Goal: Task Accomplishment & Management: Use online tool/utility

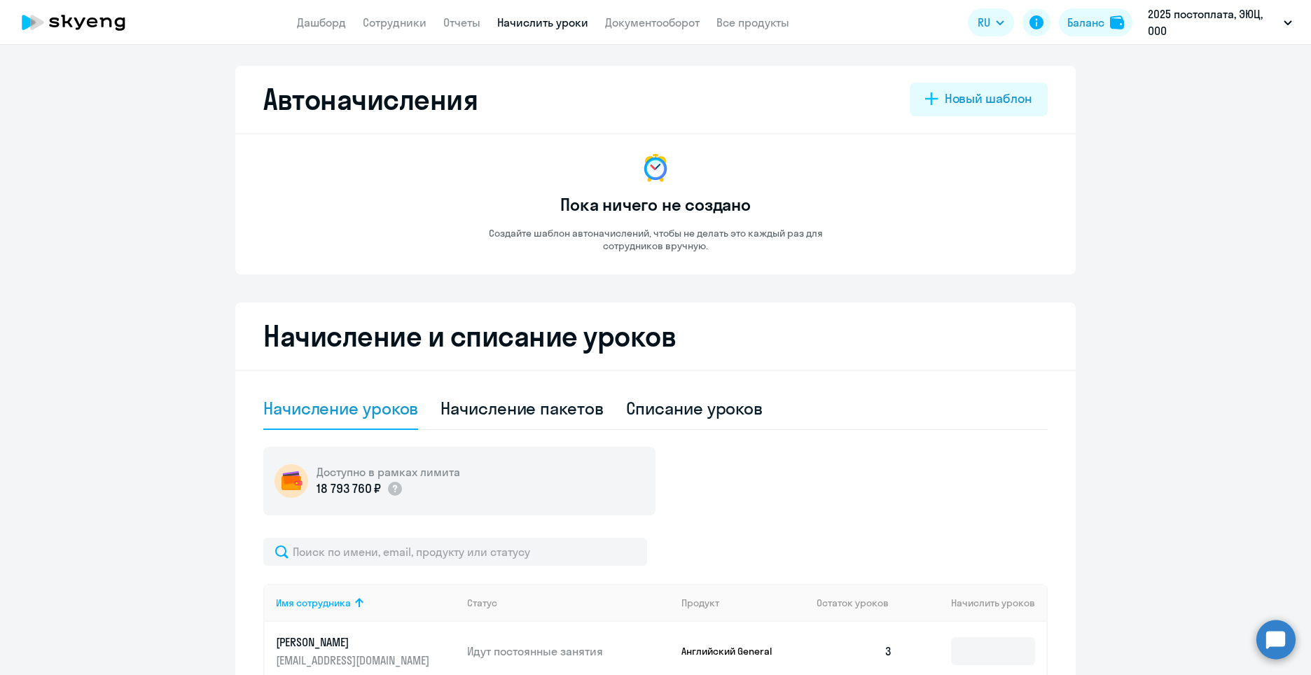
select select "10"
drag, startPoint x: 560, startPoint y: 22, endPoint x: 603, endPoint y: 64, distance: 60.4
click at [560, 23] on link "Начислить уроки" at bounding box center [542, 22] width 91 height 14
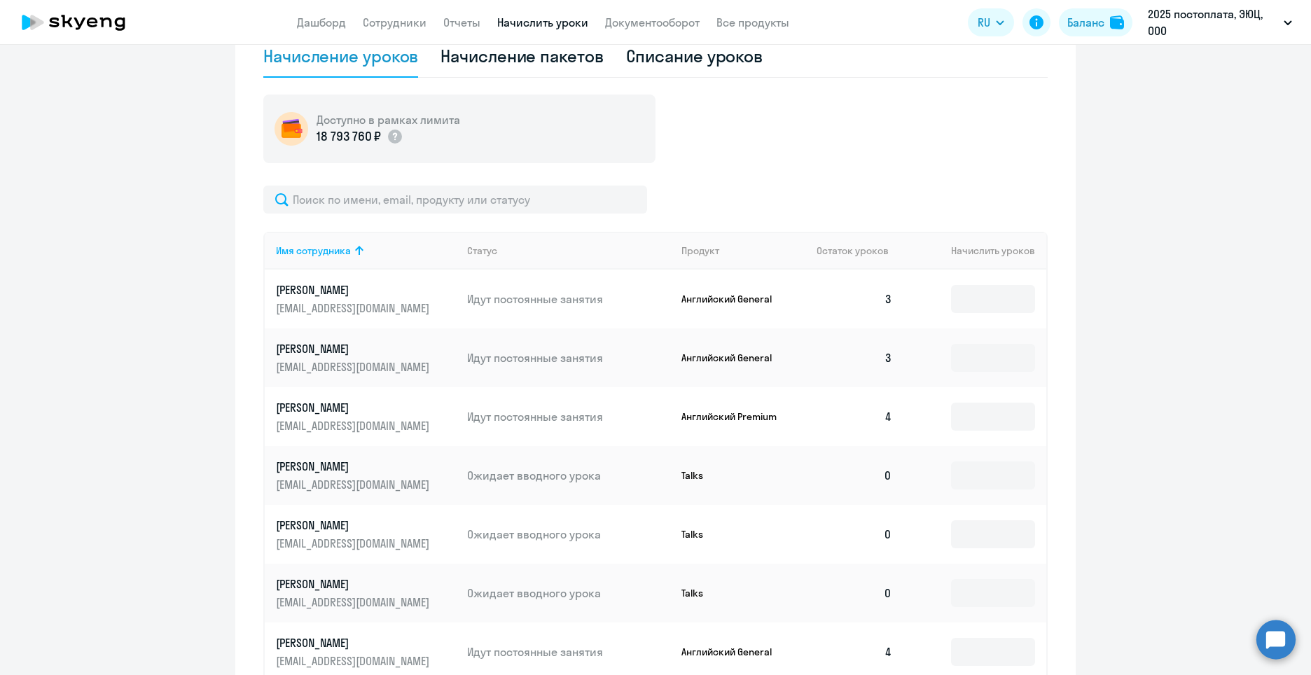
scroll to position [350, 0]
click at [978, 307] on input at bounding box center [993, 301] width 84 height 28
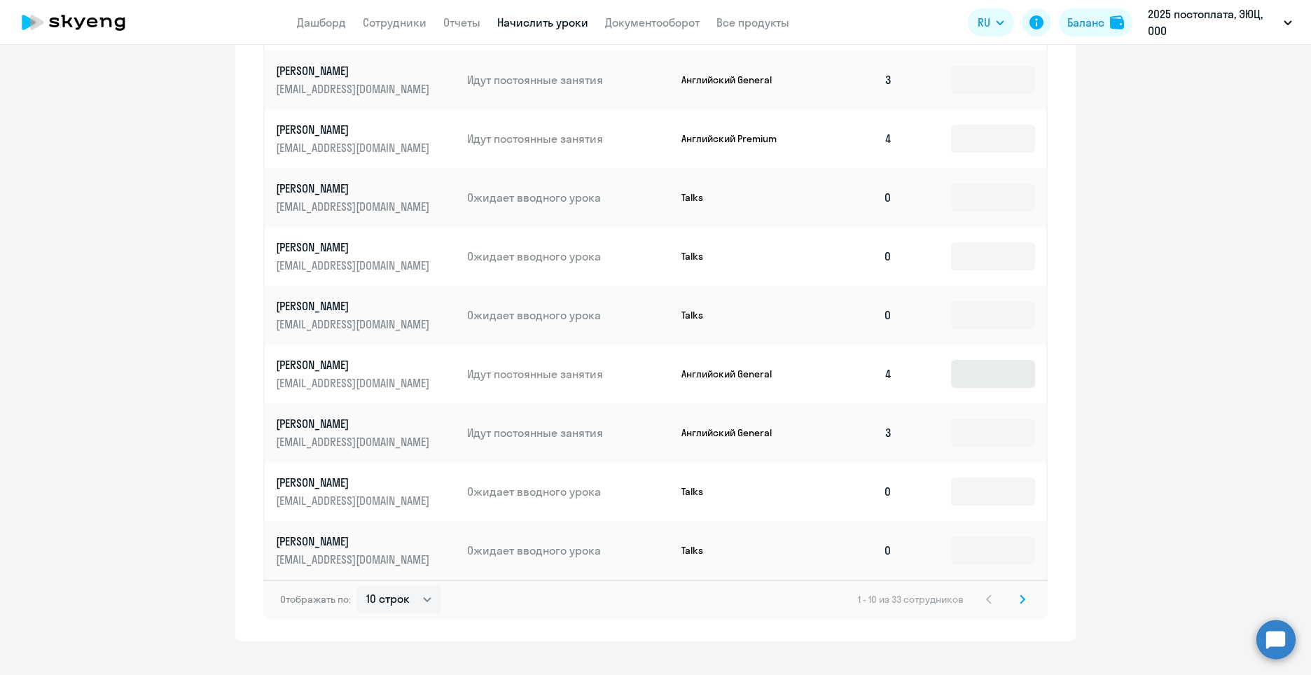
scroll to position [653, 0]
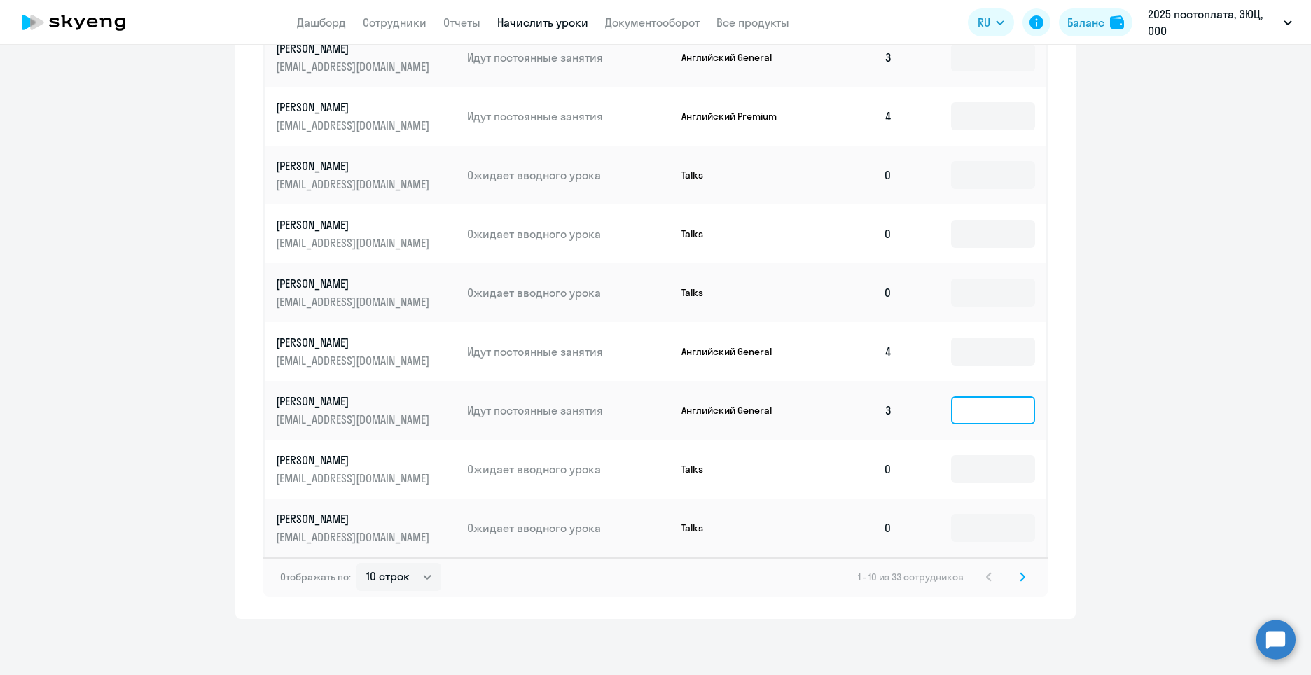
click at [996, 415] on input at bounding box center [993, 410] width 84 height 28
click at [978, 417] on input at bounding box center [993, 410] width 84 height 28
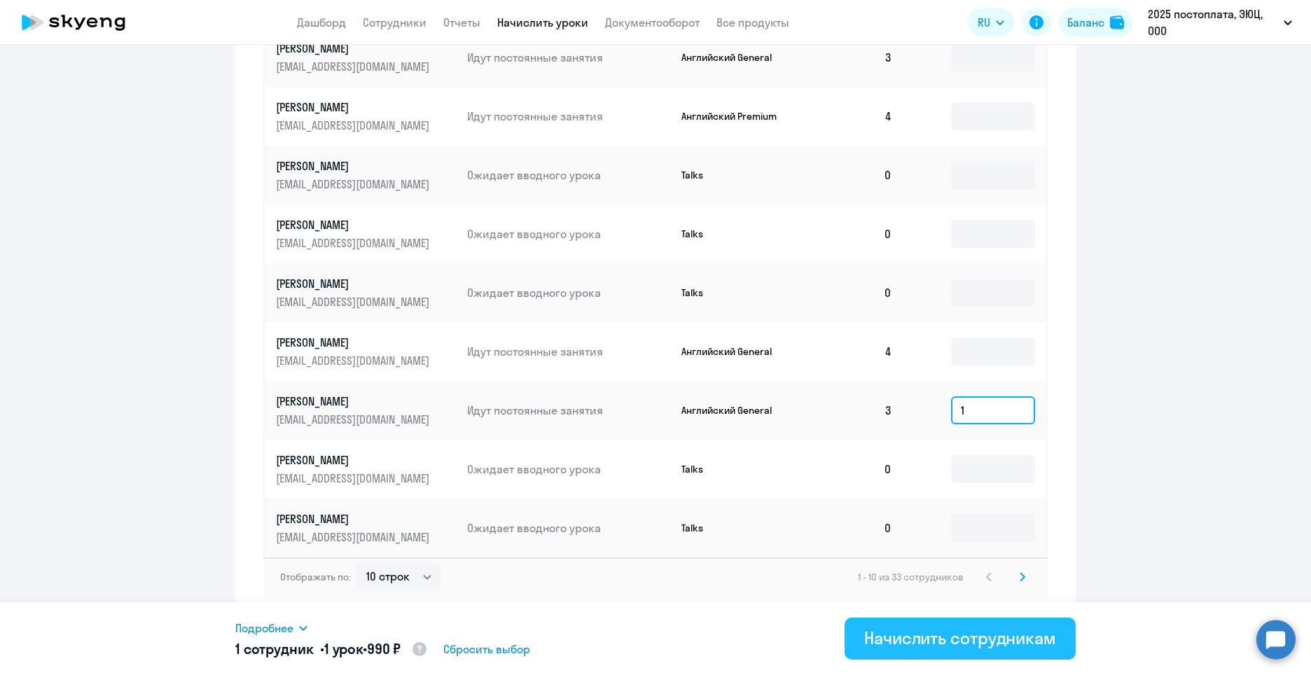
type input "1"
click at [1024, 636] on div "Начислить сотрудникам" at bounding box center [960, 638] width 192 height 22
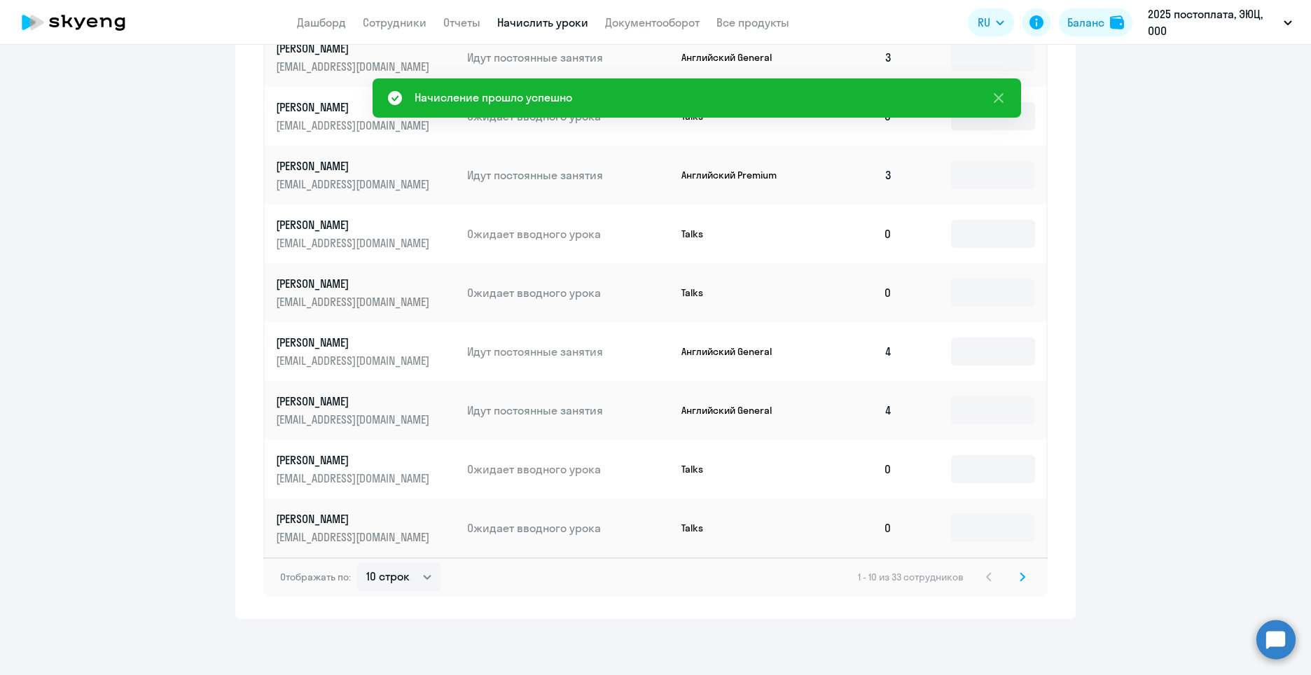
click at [1020, 576] on svg-icon at bounding box center [1022, 577] width 17 height 17
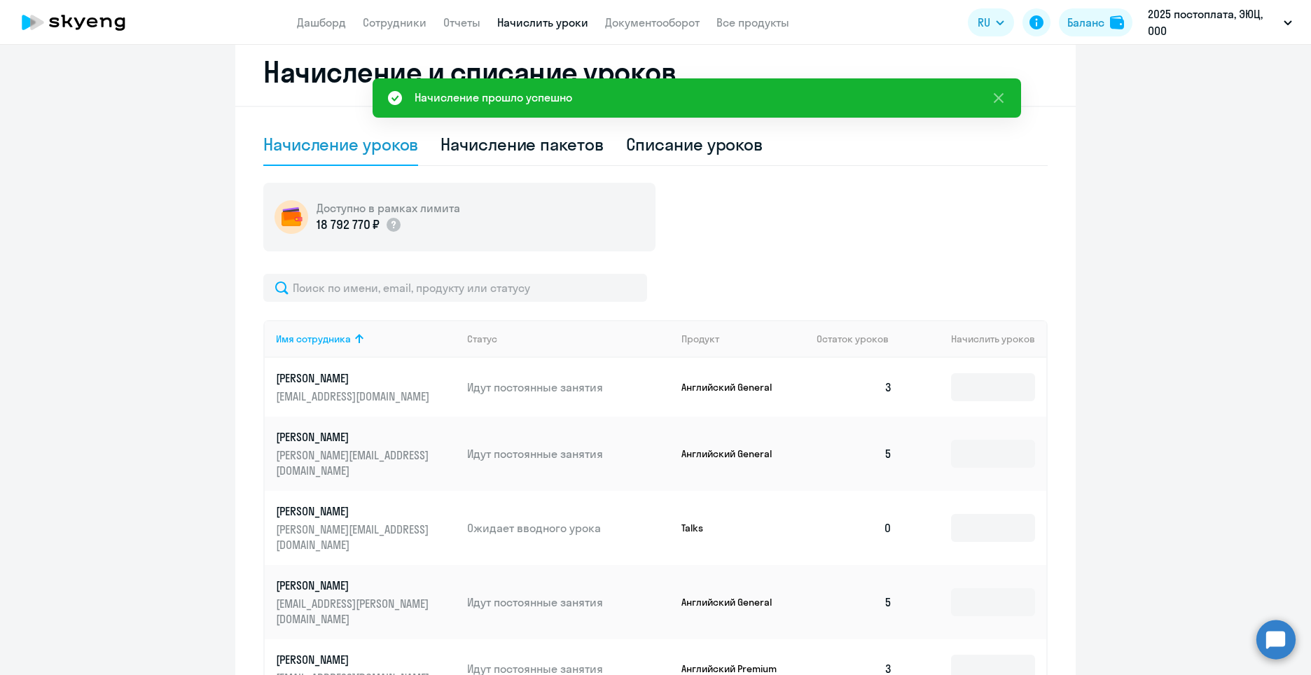
scroll to position [232, 0]
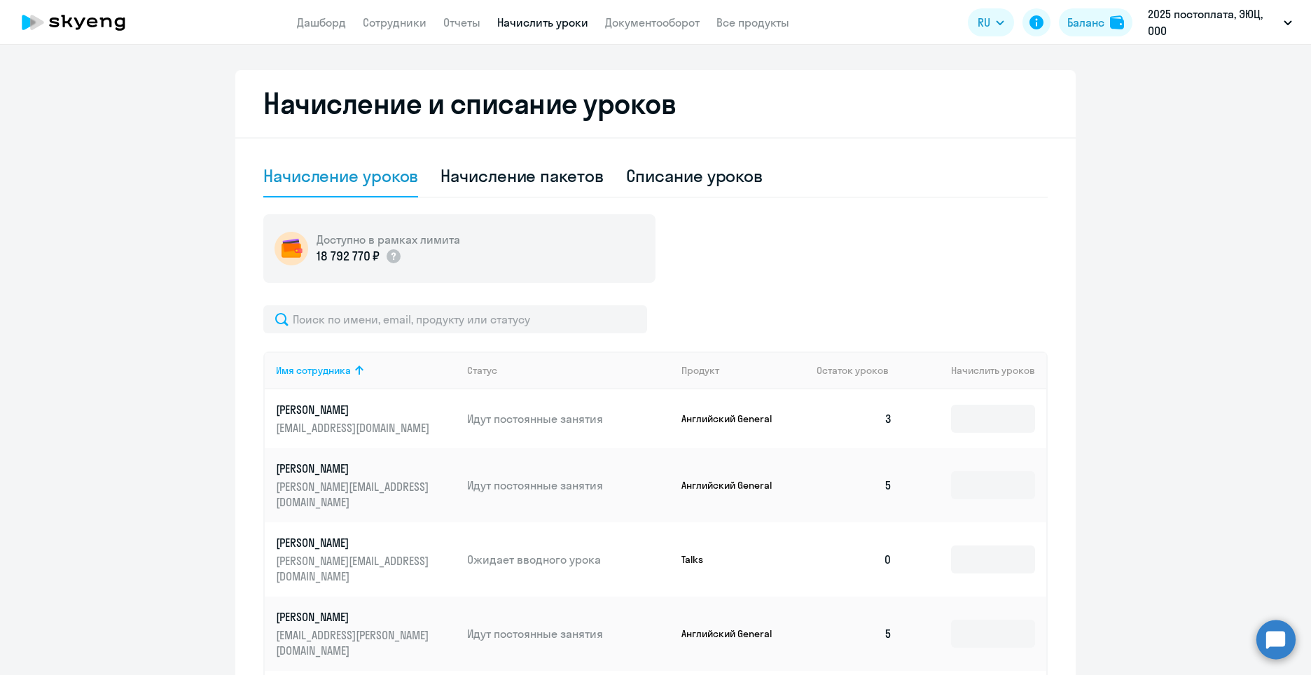
click at [1031, 436] on td at bounding box center [974, 418] width 143 height 59
click at [996, 421] on input at bounding box center [993, 419] width 84 height 28
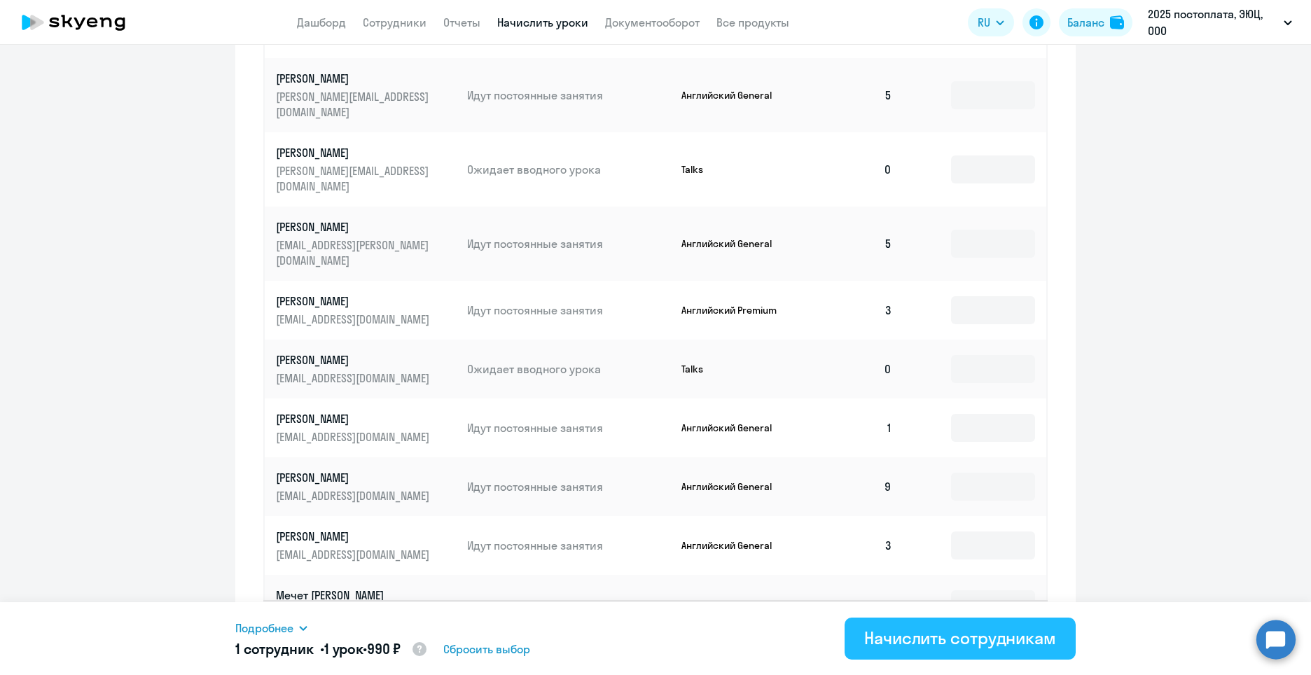
scroll to position [653, 0]
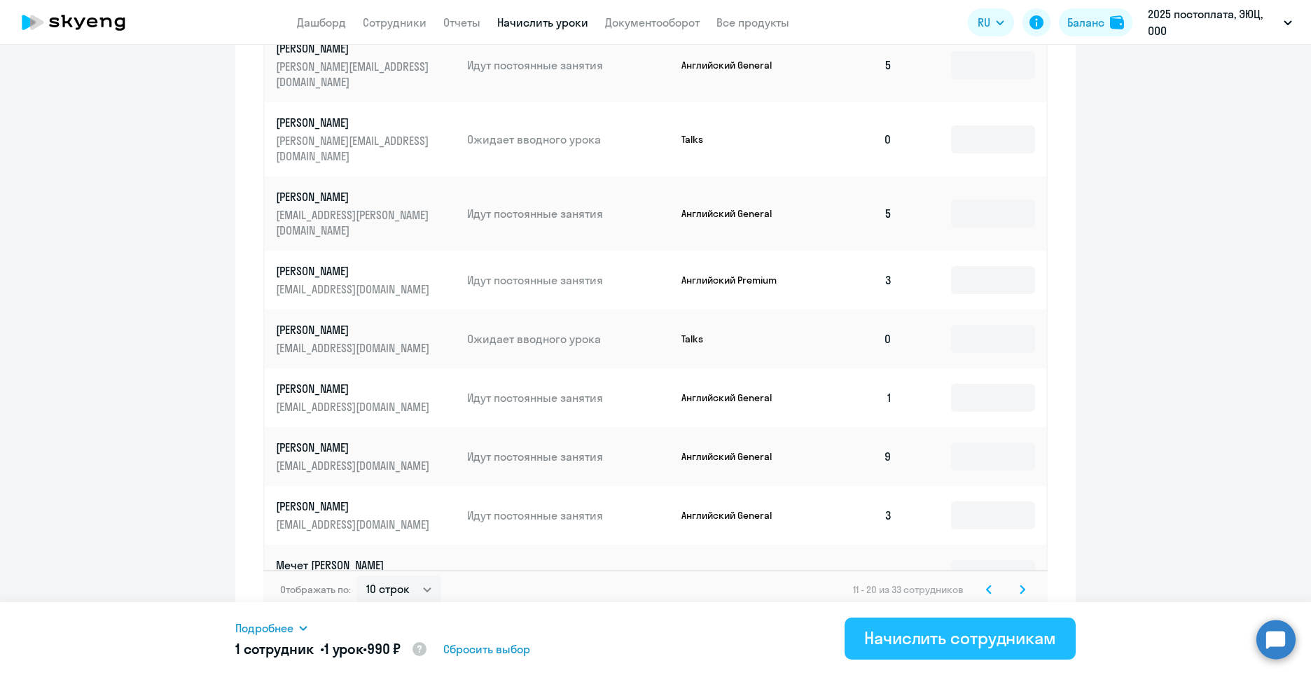
type input "1"
click at [986, 639] on div "Начислить сотрудникам" at bounding box center [960, 638] width 192 height 22
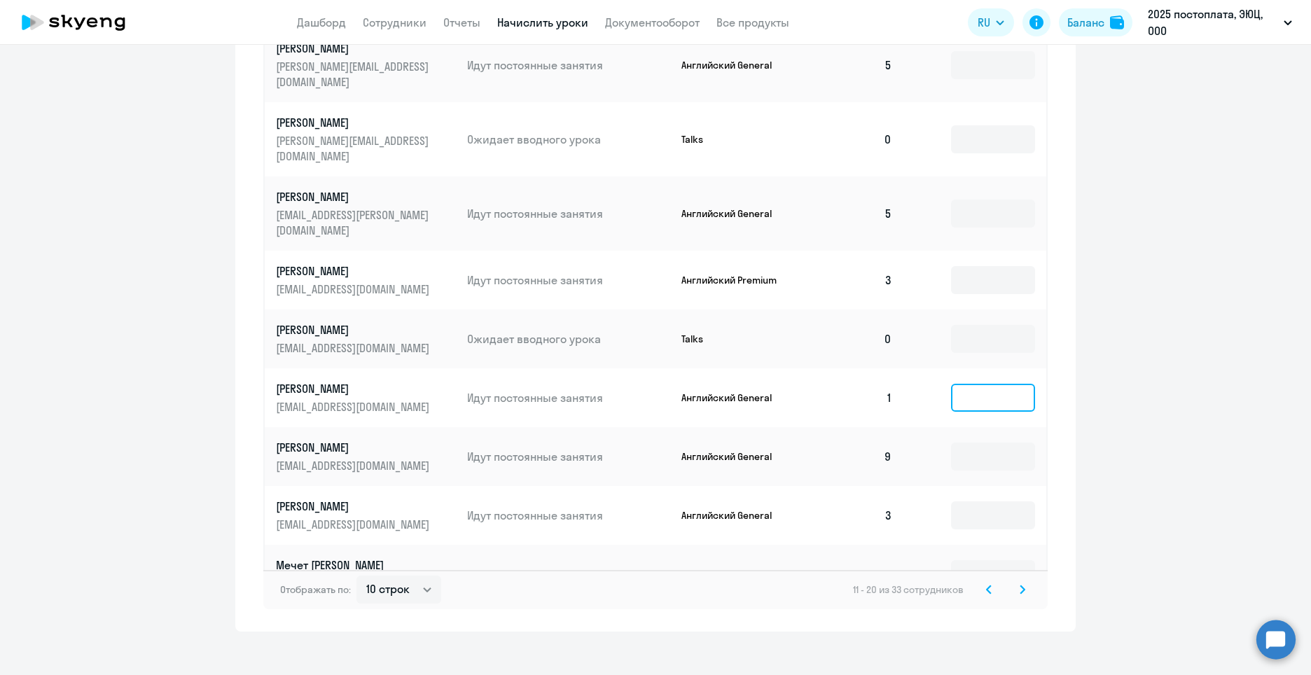
click at [986, 384] on input at bounding box center [993, 398] width 84 height 28
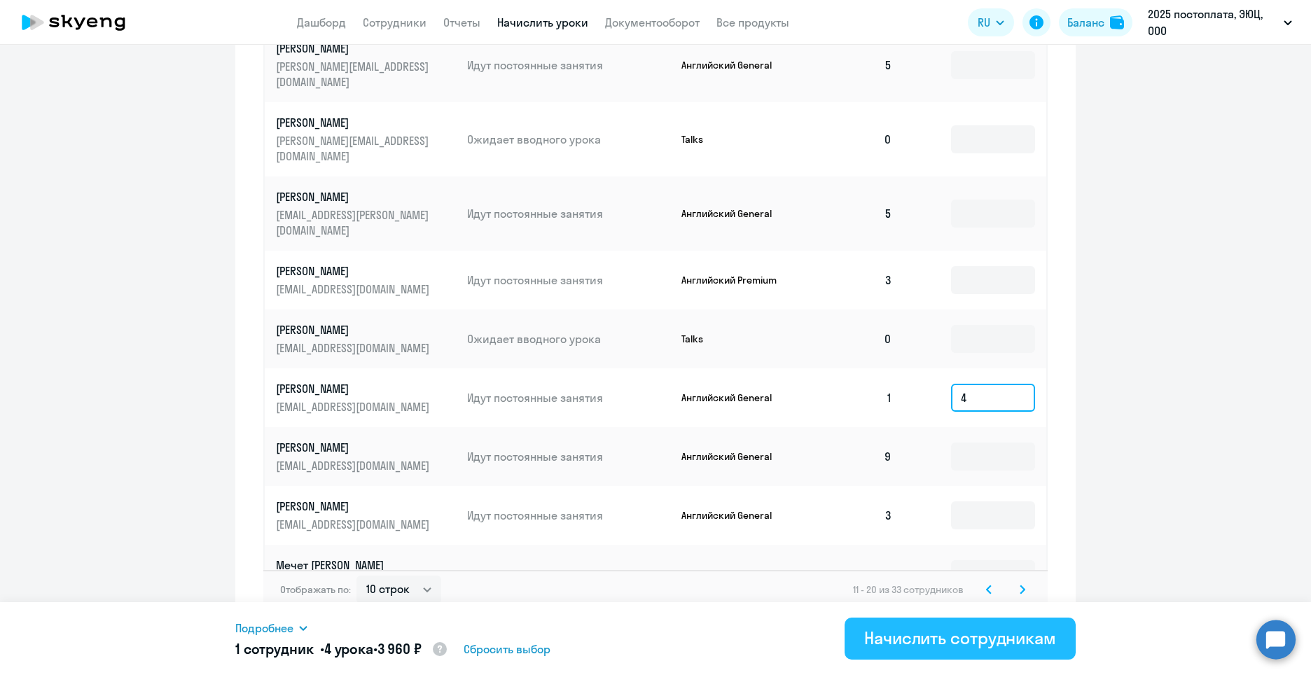
type input "4"
click at [940, 647] on div "Начислить сотрудникам" at bounding box center [960, 638] width 192 height 22
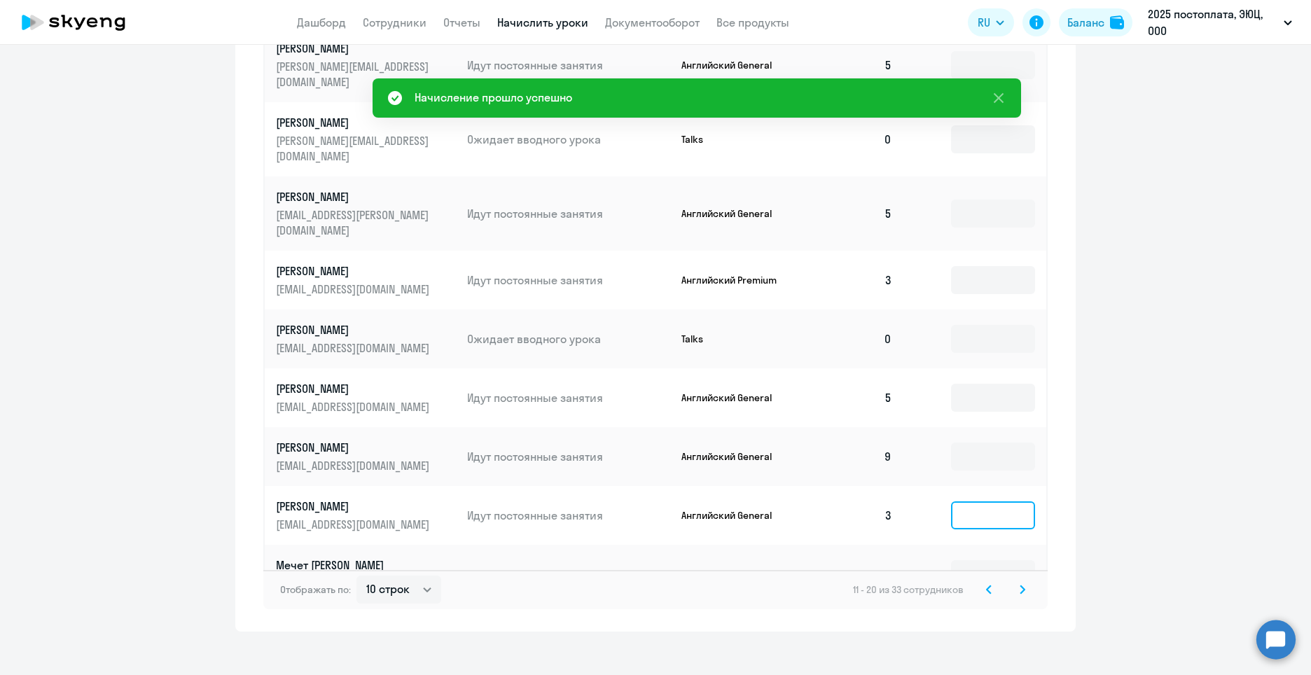
click at [1022, 501] on input at bounding box center [993, 515] width 84 height 28
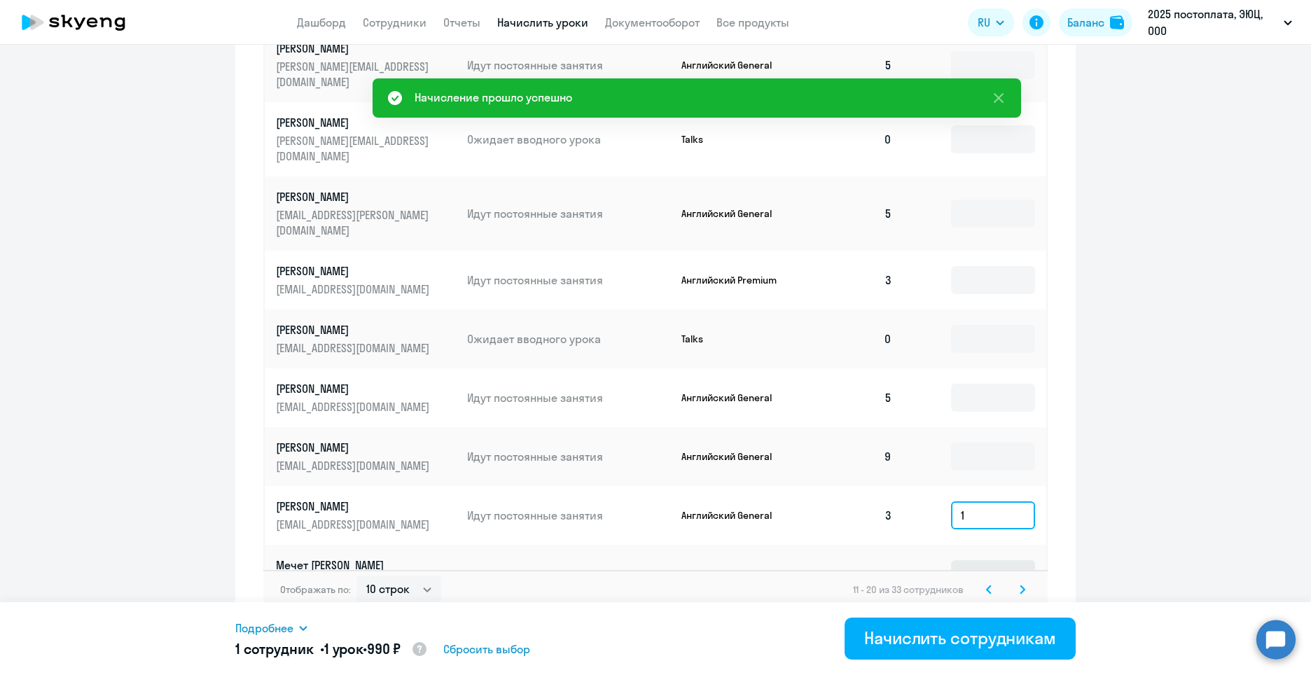
type input "1"
click at [978, 560] on input at bounding box center [993, 574] width 84 height 28
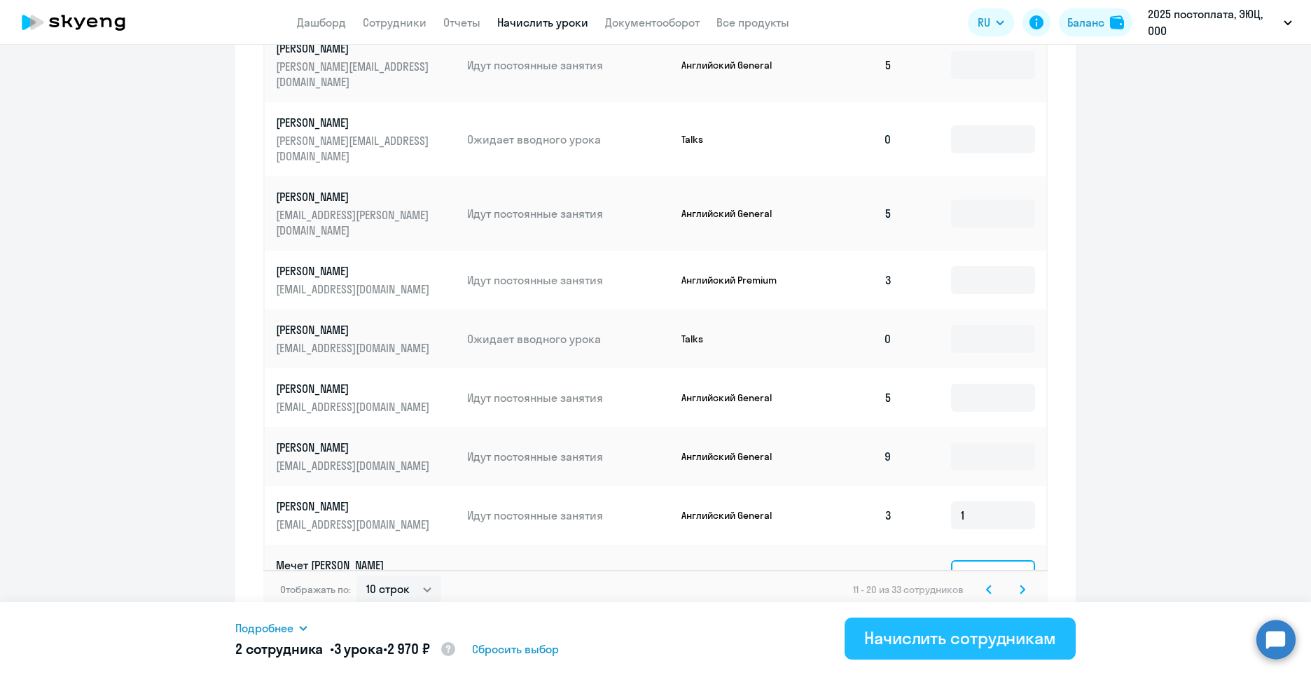
type input "2"
drag, startPoint x: 1003, startPoint y: 639, endPoint x: 1005, endPoint y: 602, distance: 36.5
click at [1002, 639] on div "Начислить сотрудникам" at bounding box center [960, 638] width 192 height 22
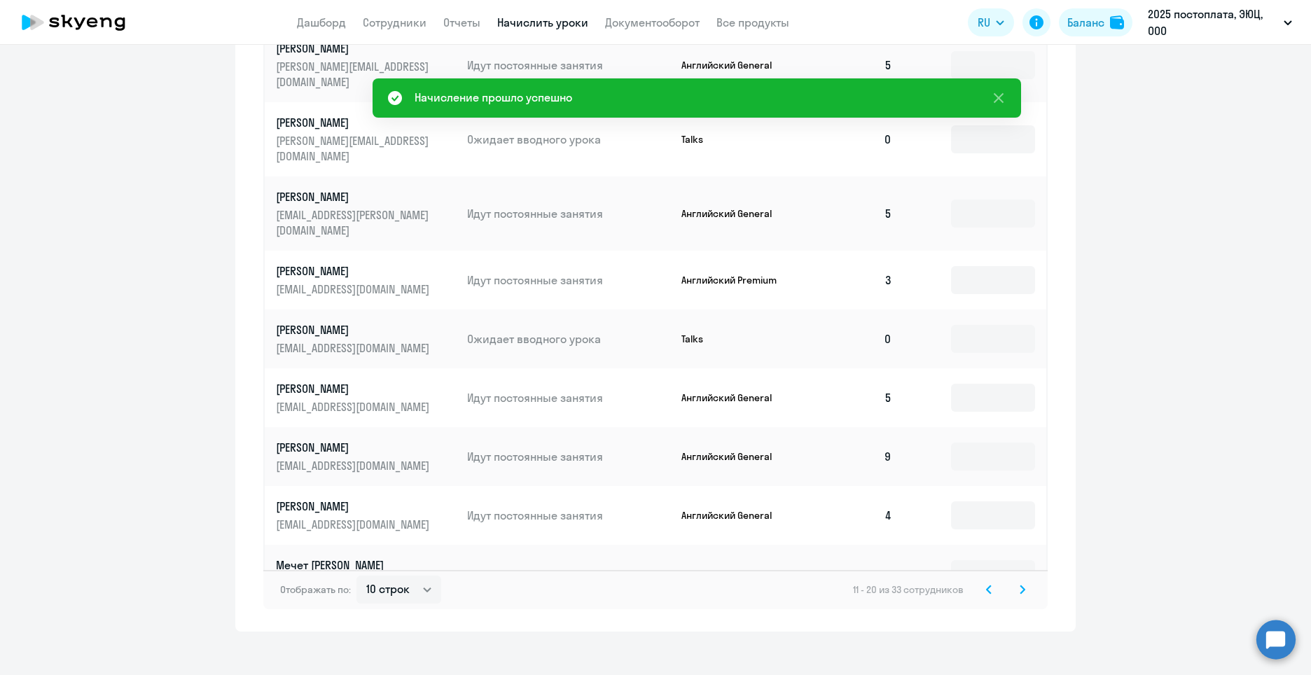
click at [1020, 585] on icon at bounding box center [1022, 589] width 4 height 8
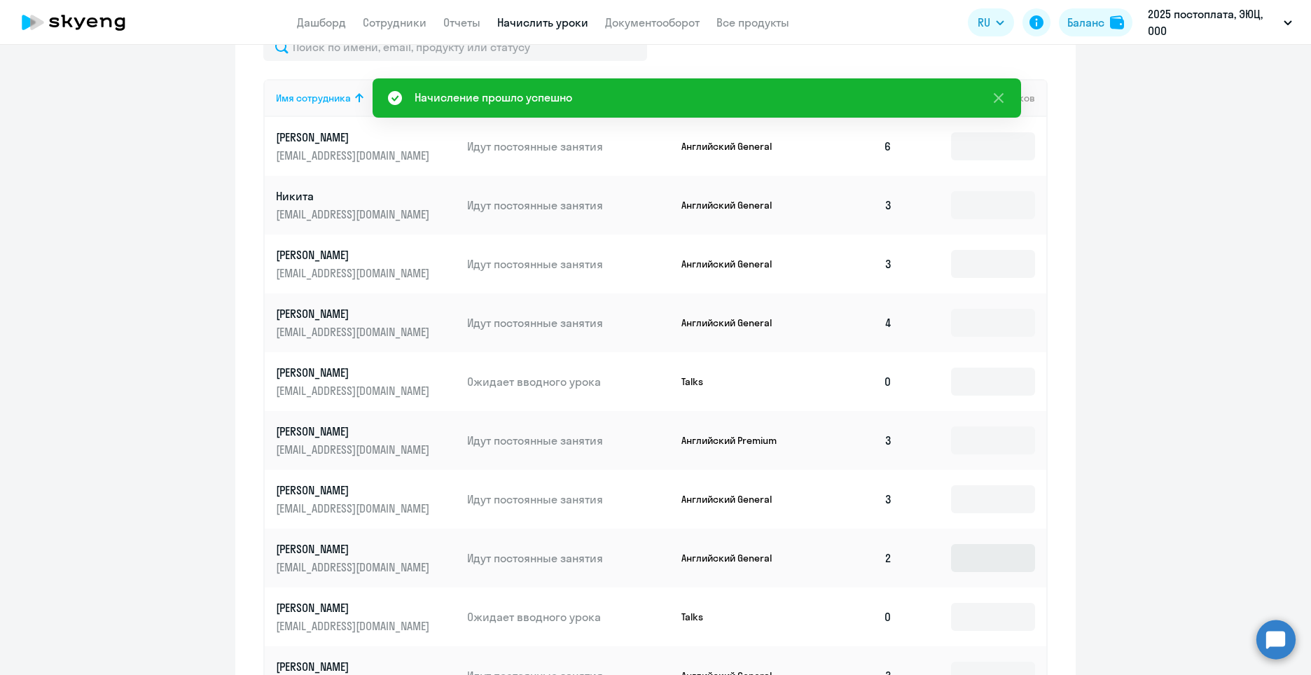
scroll to position [583, 0]
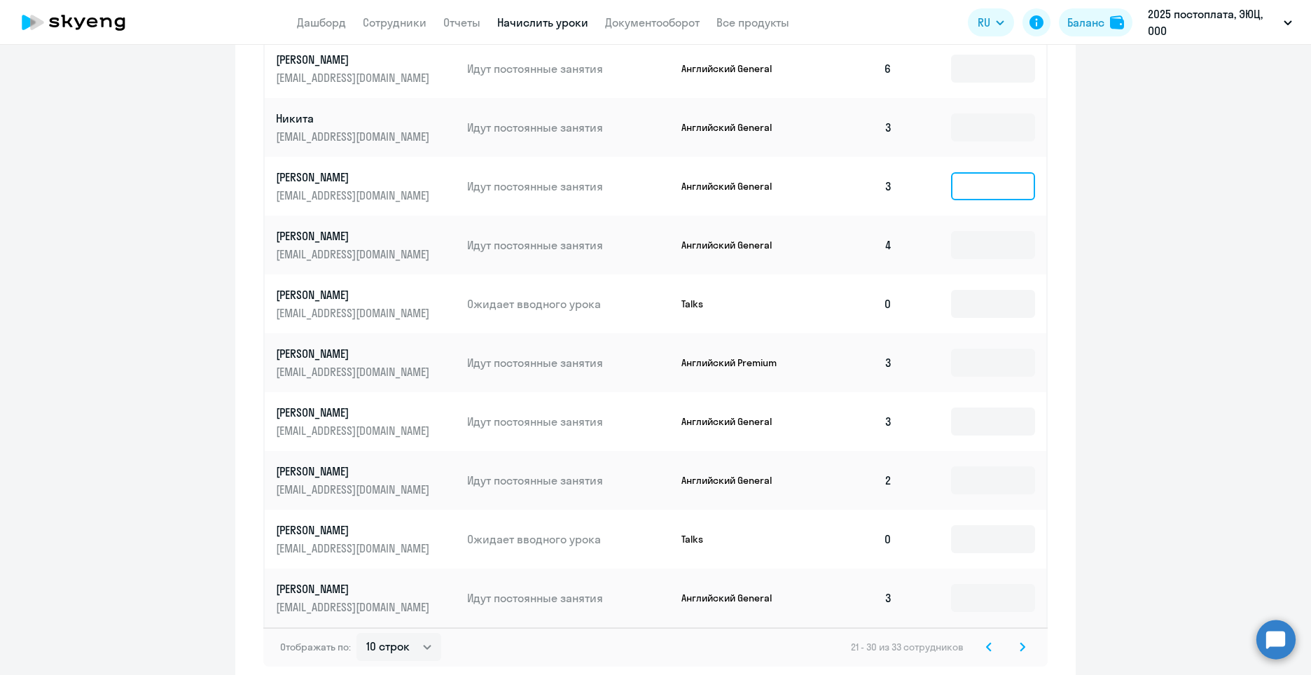
click at [987, 196] on input at bounding box center [993, 186] width 84 height 28
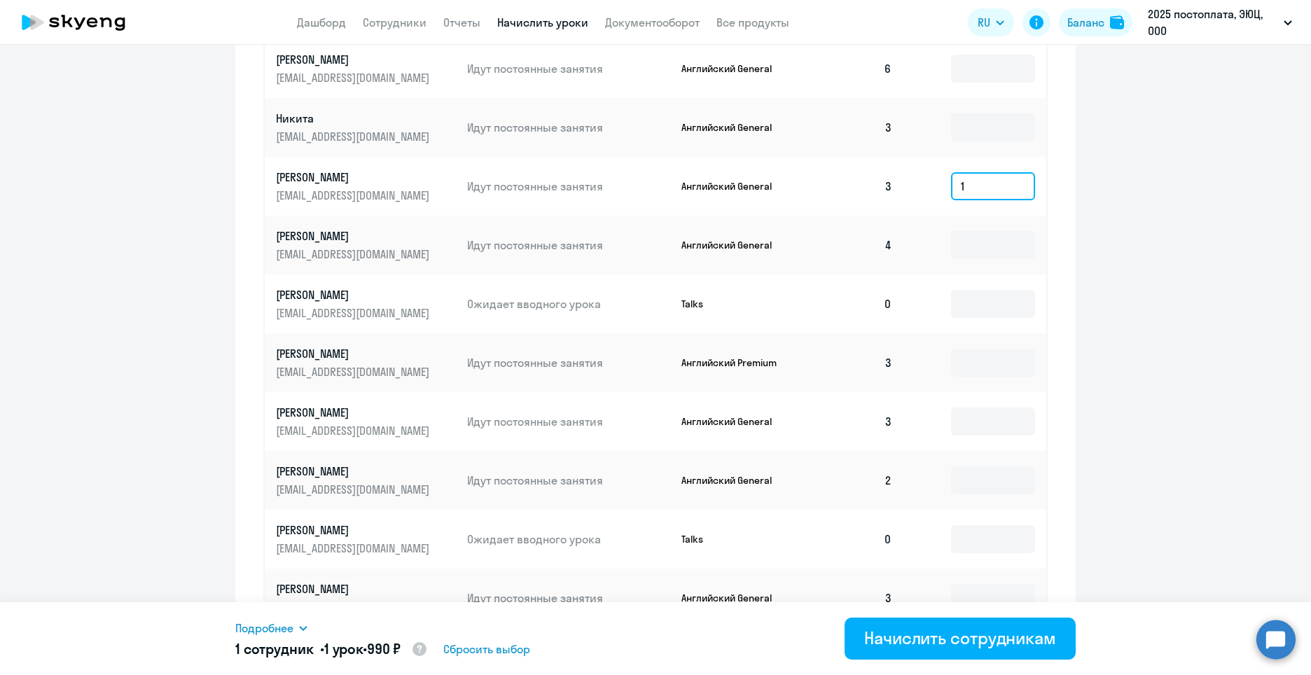
type input "1"
click at [1034, 358] on td at bounding box center [974, 362] width 143 height 59
click at [977, 374] on input at bounding box center [993, 363] width 84 height 28
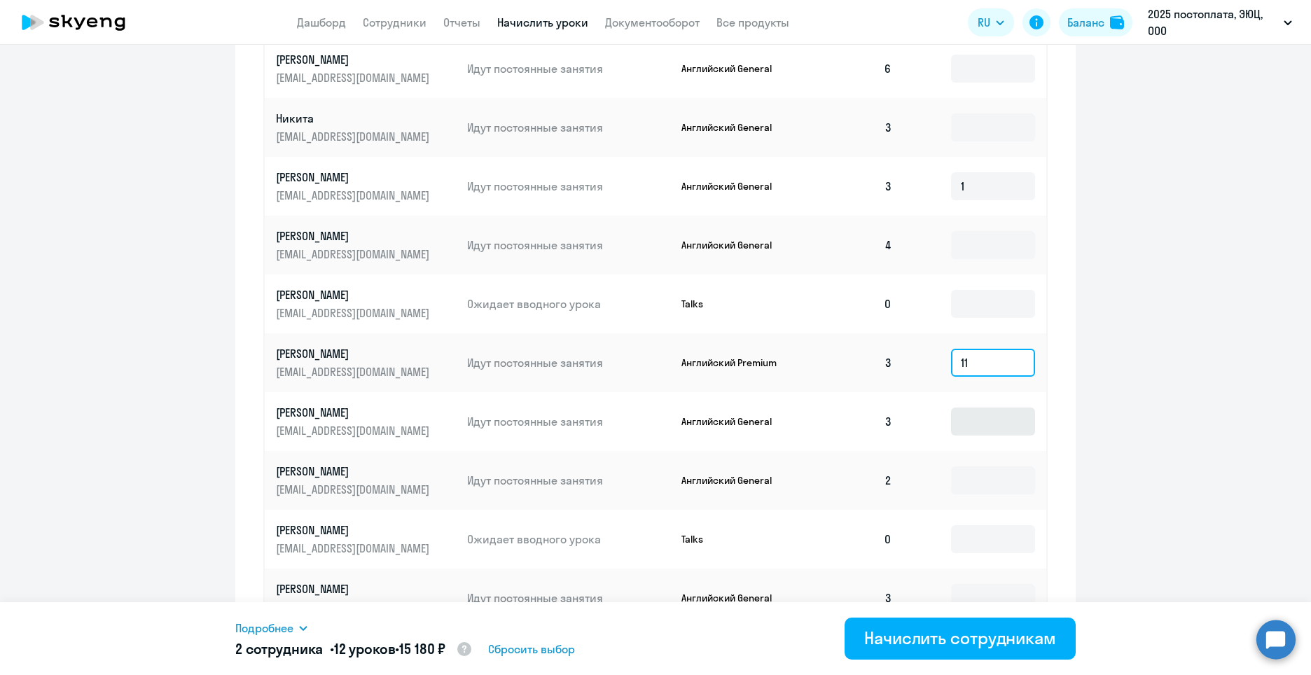
type input "11"
click at [970, 420] on input at bounding box center [993, 422] width 84 height 28
type input "1"
click at [971, 360] on input "11" at bounding box center [993, 363] width 84 height 28
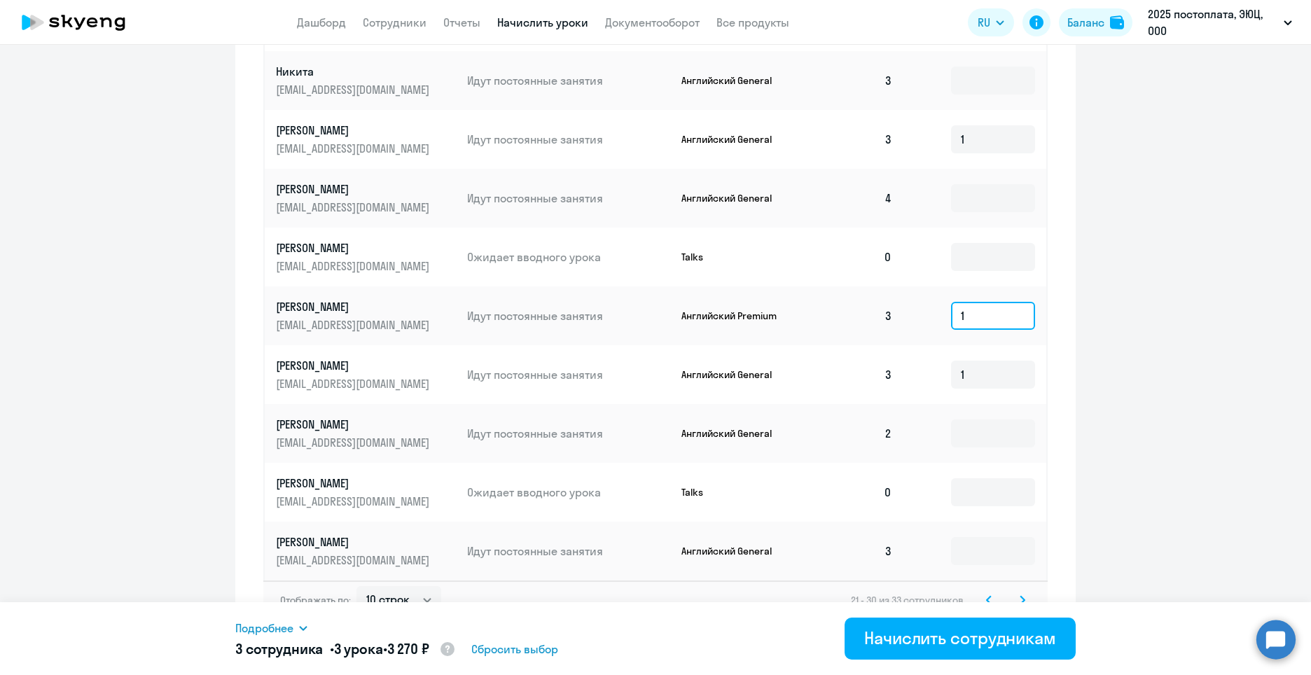
scroll to position [653, 0]
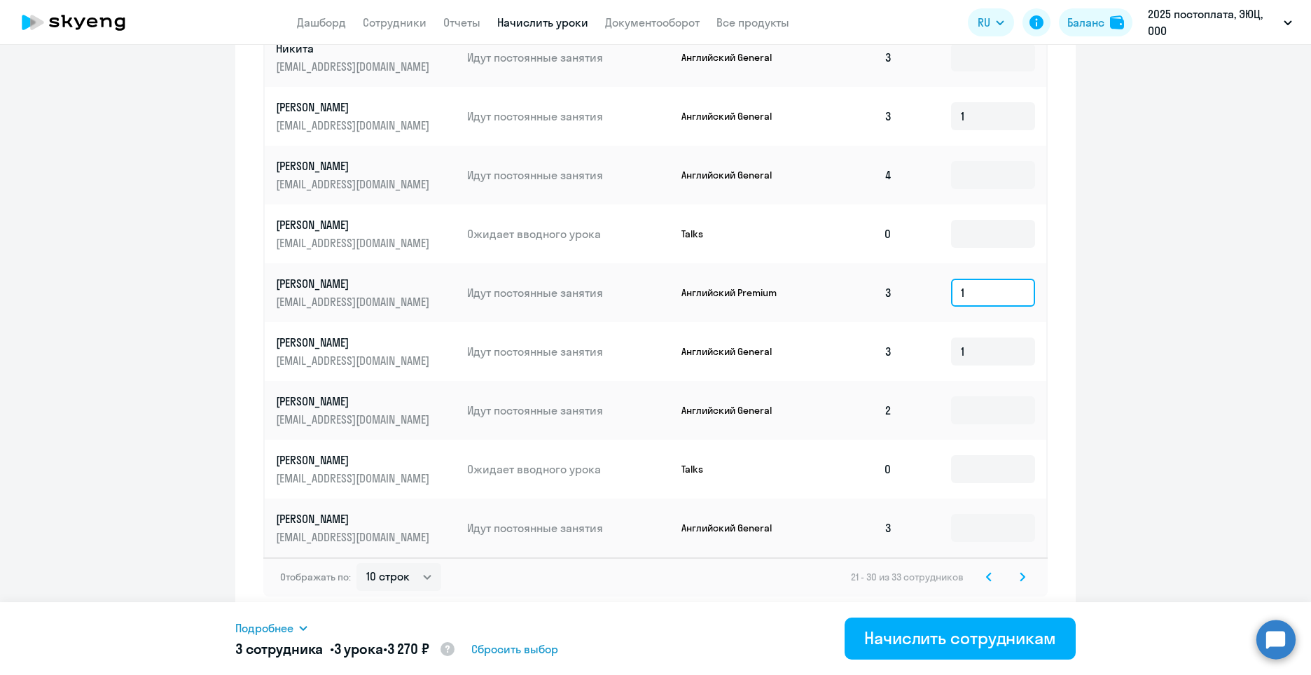
type input "1"
click at [974, 395] on td at bounding box center [974, 410] width 143 height 59
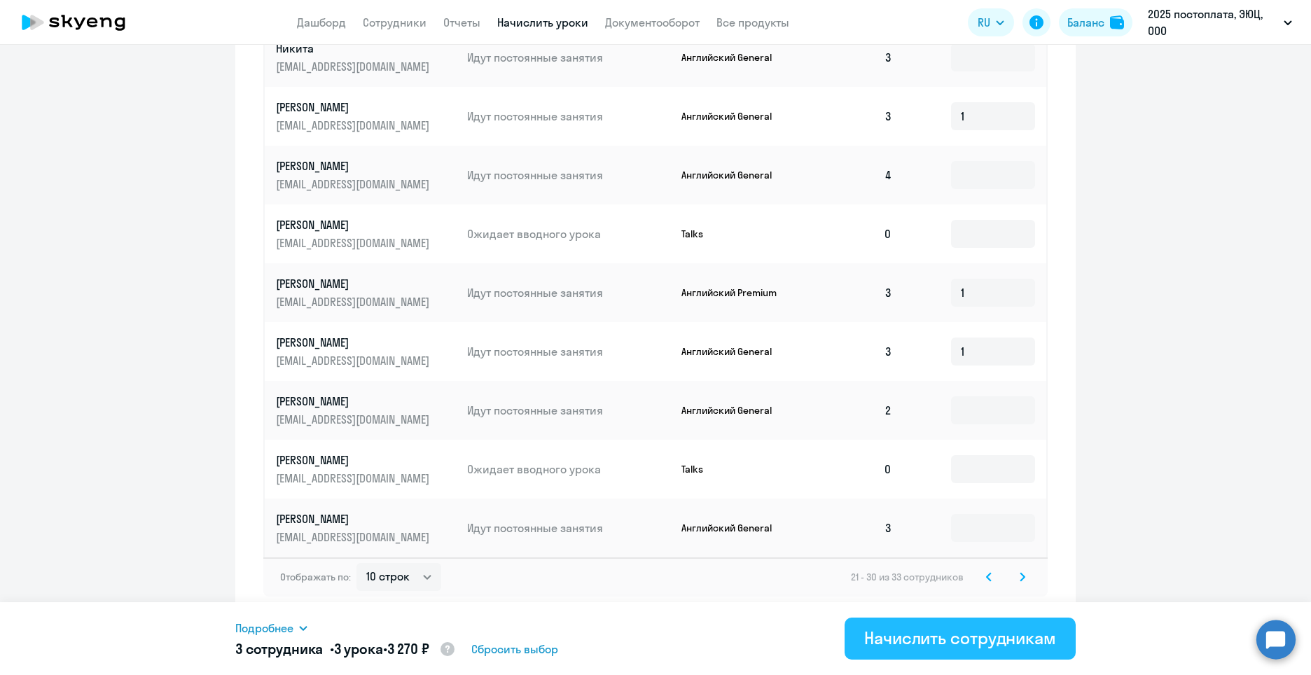
click at [1029, 637] on div "Начислить сотрудникам" at bounding box center [960, 638] width 192 height 22
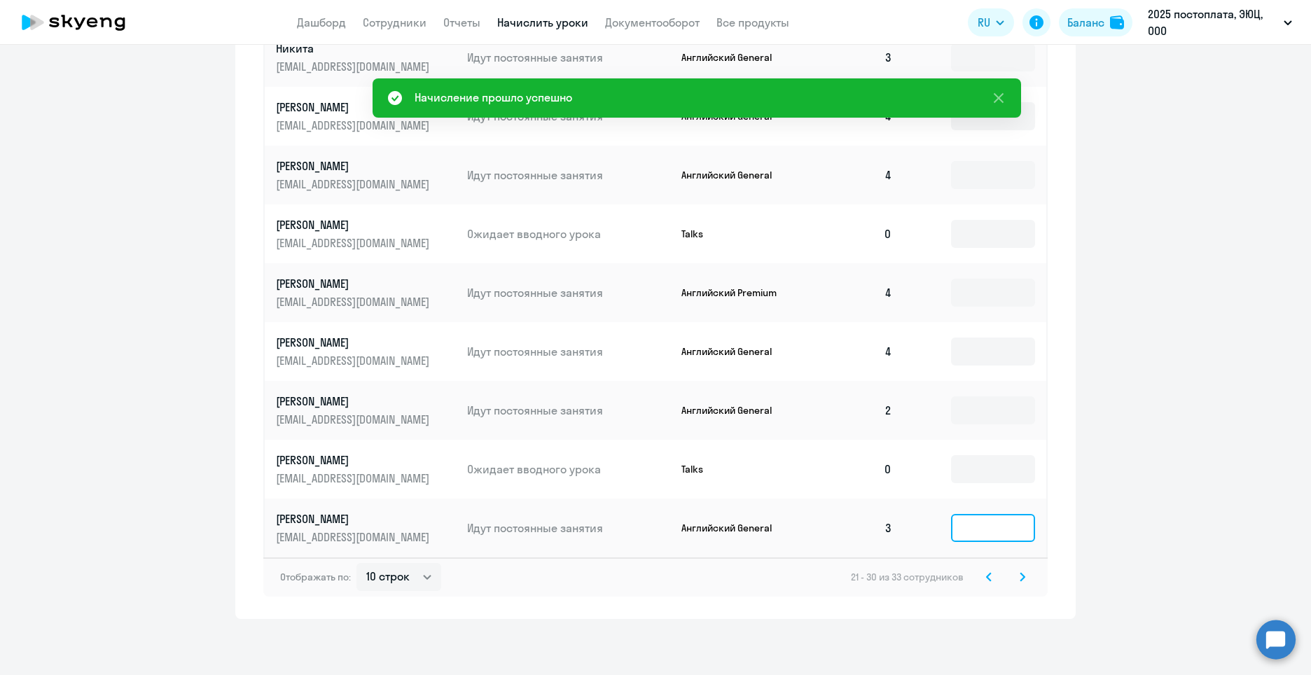
click at [975, 531] on input at bounding box center [993, 528] width 84 height 28
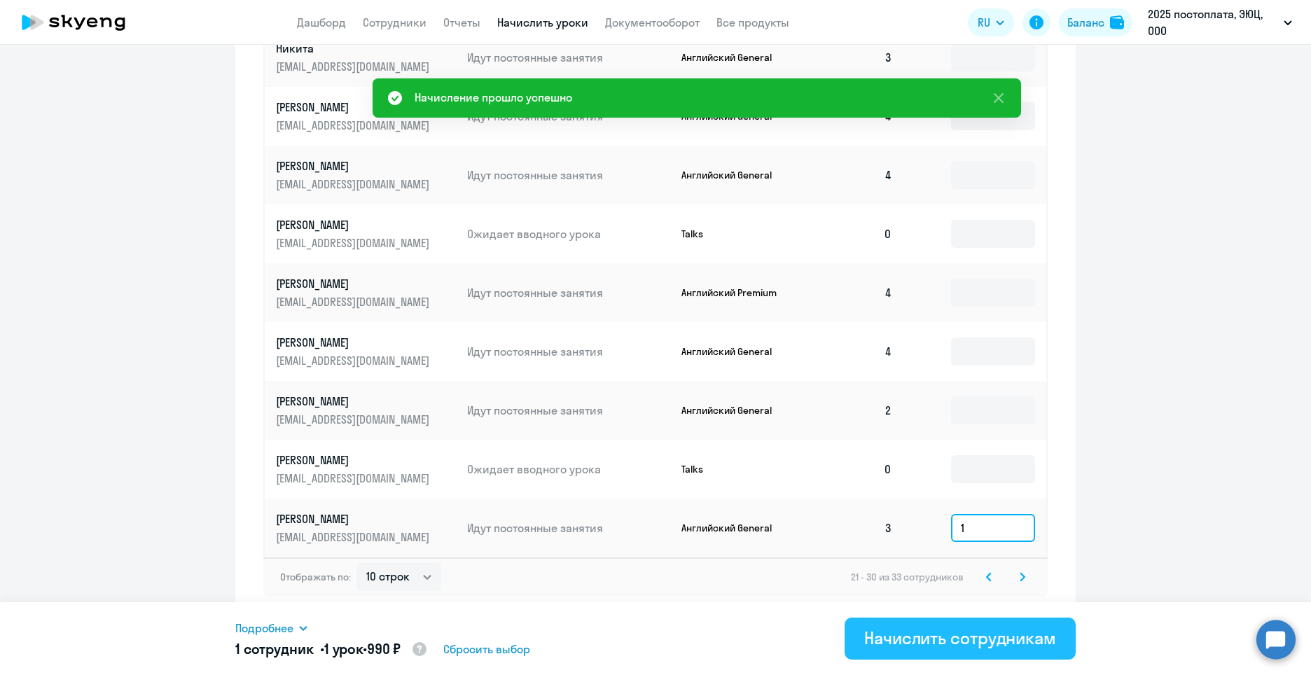
type input "1"
drag, startPoint x: 1016, startPoint y: 648, endPoint x: 1018, endPoint y: 622, distance: 25.3
click at [1015, 640] on div "Начислить сотрудникам" at bounding box center [960, 638] width 192 height 22
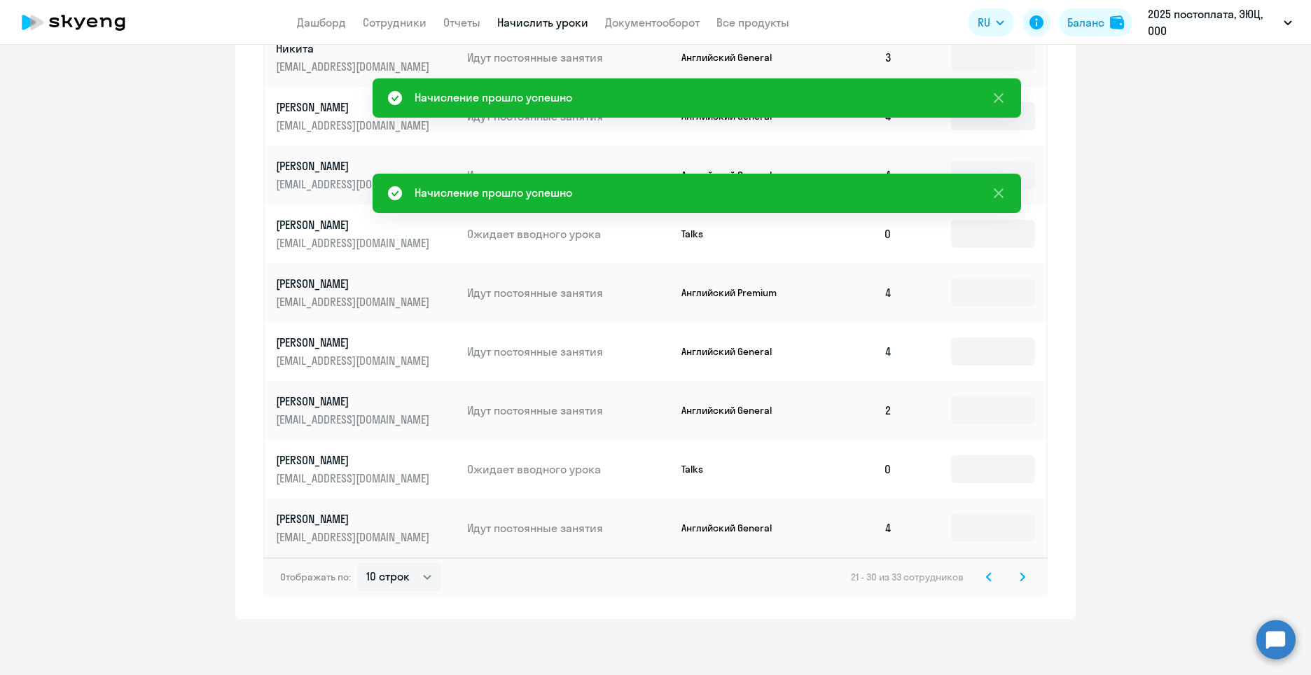
click at [1019, 575] on icon at bounding box center [1022, 577] width 6 height 10
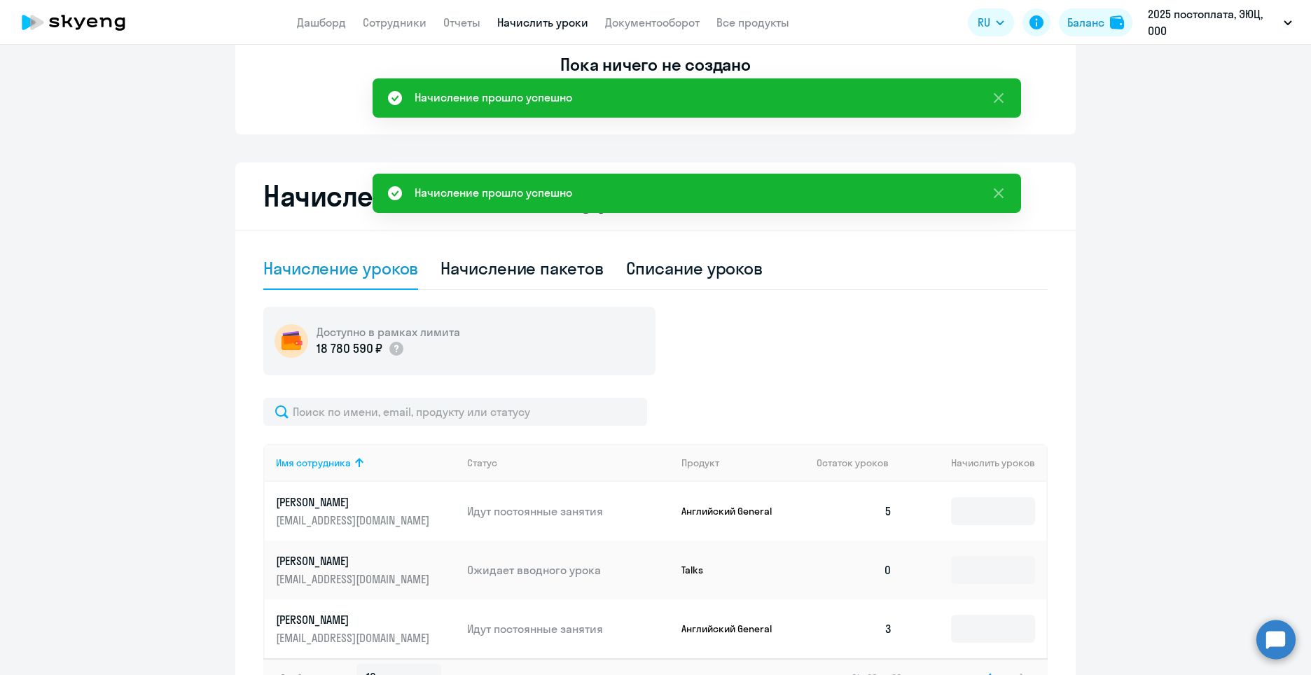
scroll to position [241, 0]
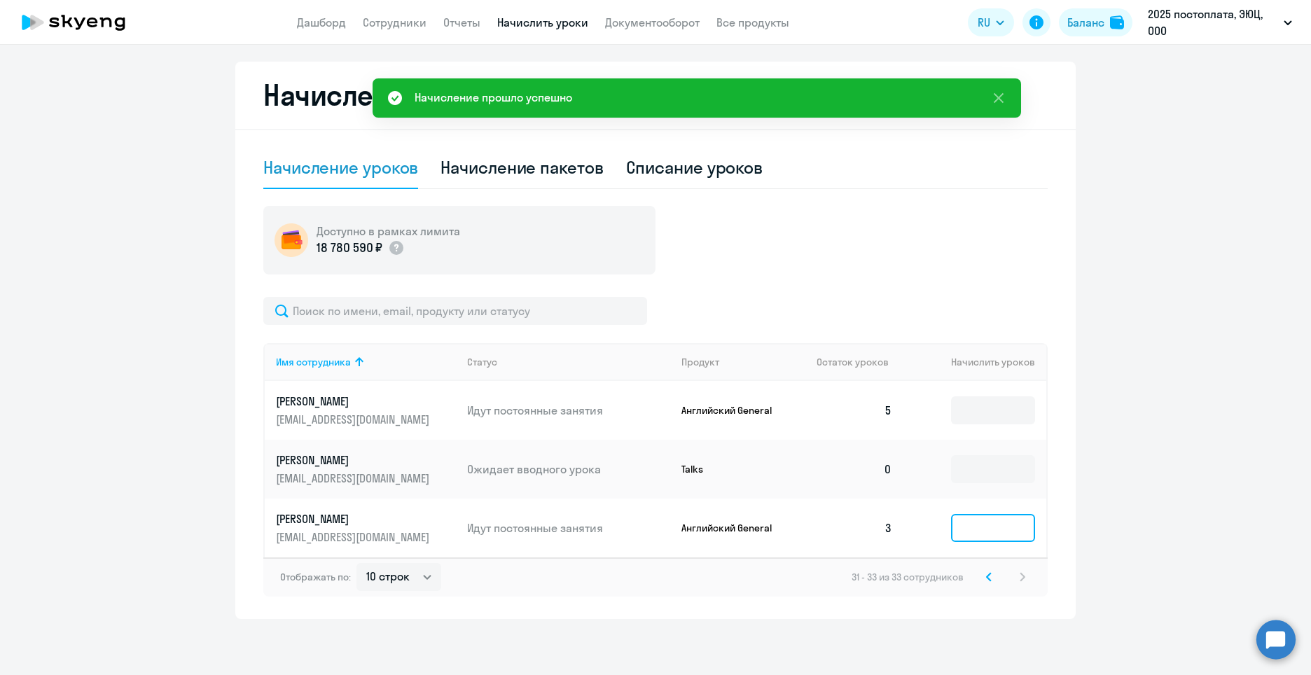
click at [1005, 541] on input at bounding box center [993, 528] width 84 height 28
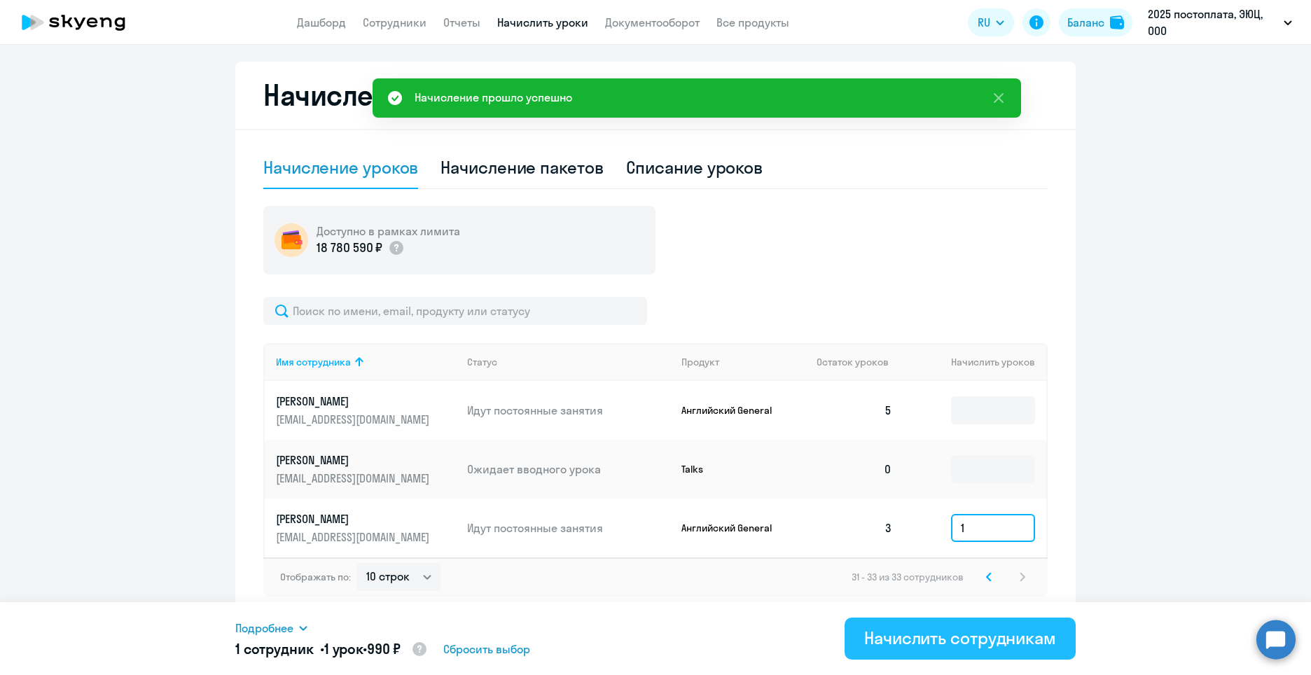
type input "1"
click at [1009, 651] on button "Начислить сотрудникам" at bounding box center [959, 639] width 231 height 42
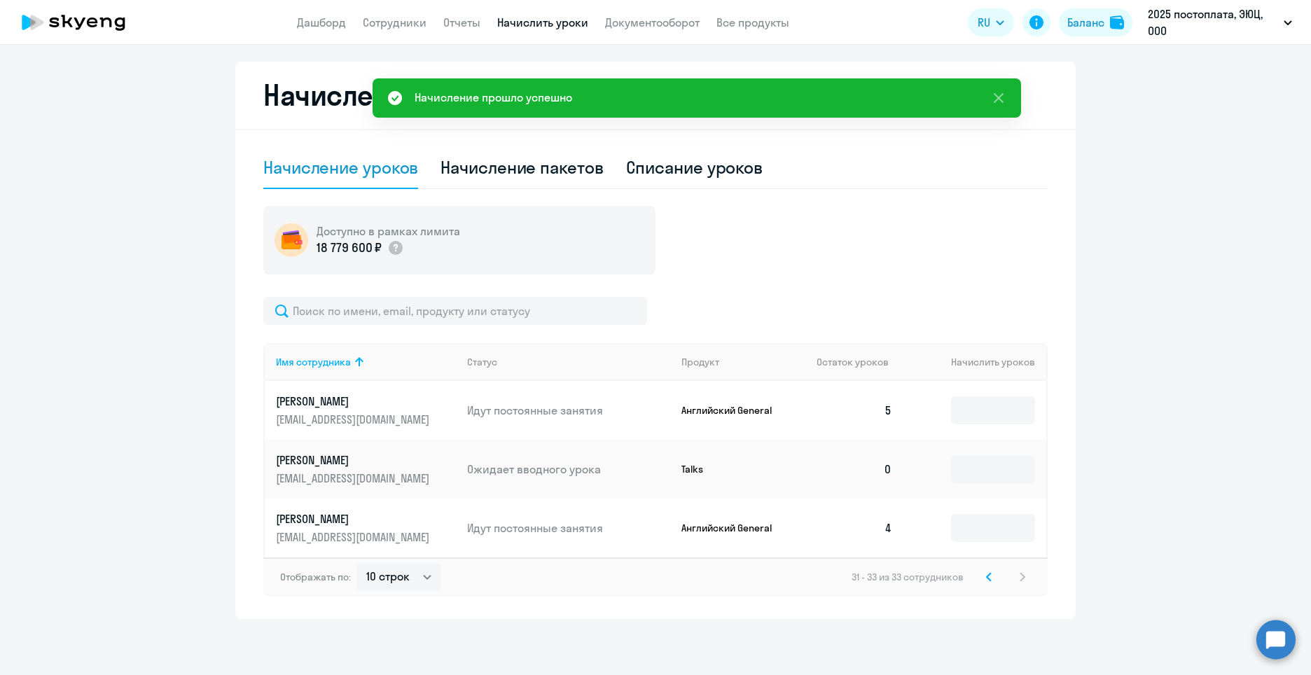
click at [987, 578] on icon at bounding box center [989, 577] width 4 height 8
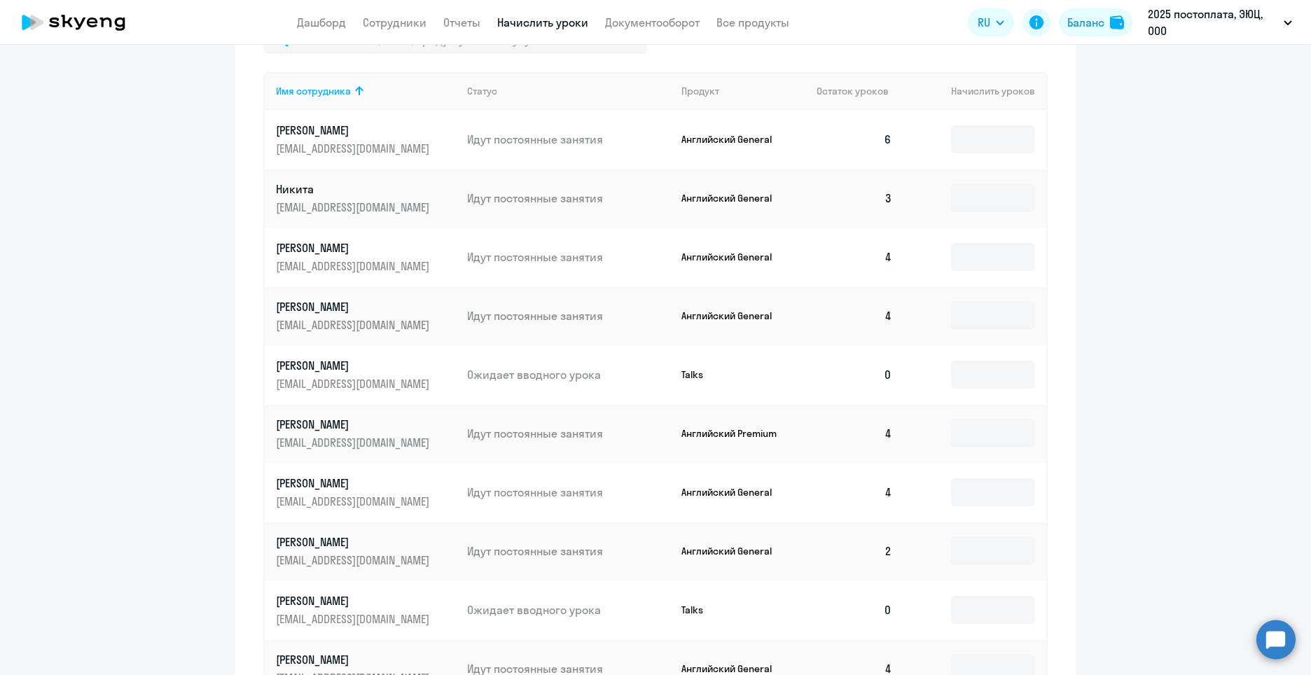
scroll to position [653, 0]
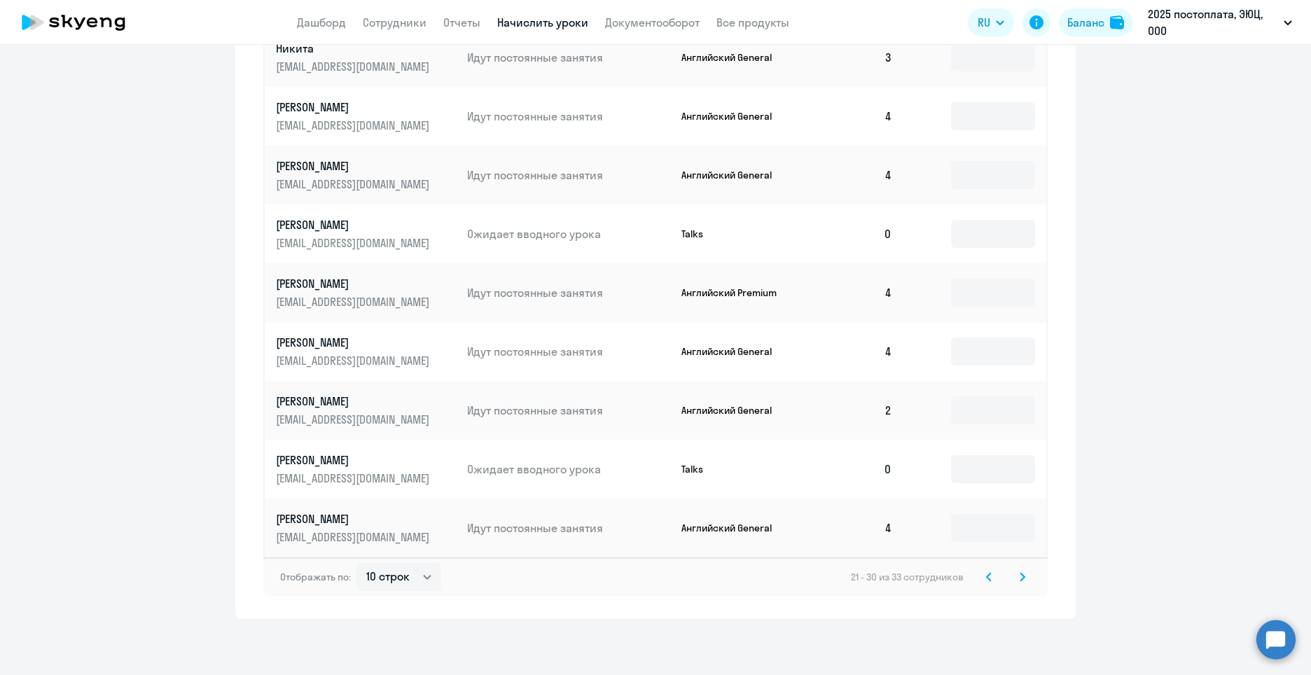
click at [980, 579] on svg-icon at bounding box center [988, 577] width 17 height 17
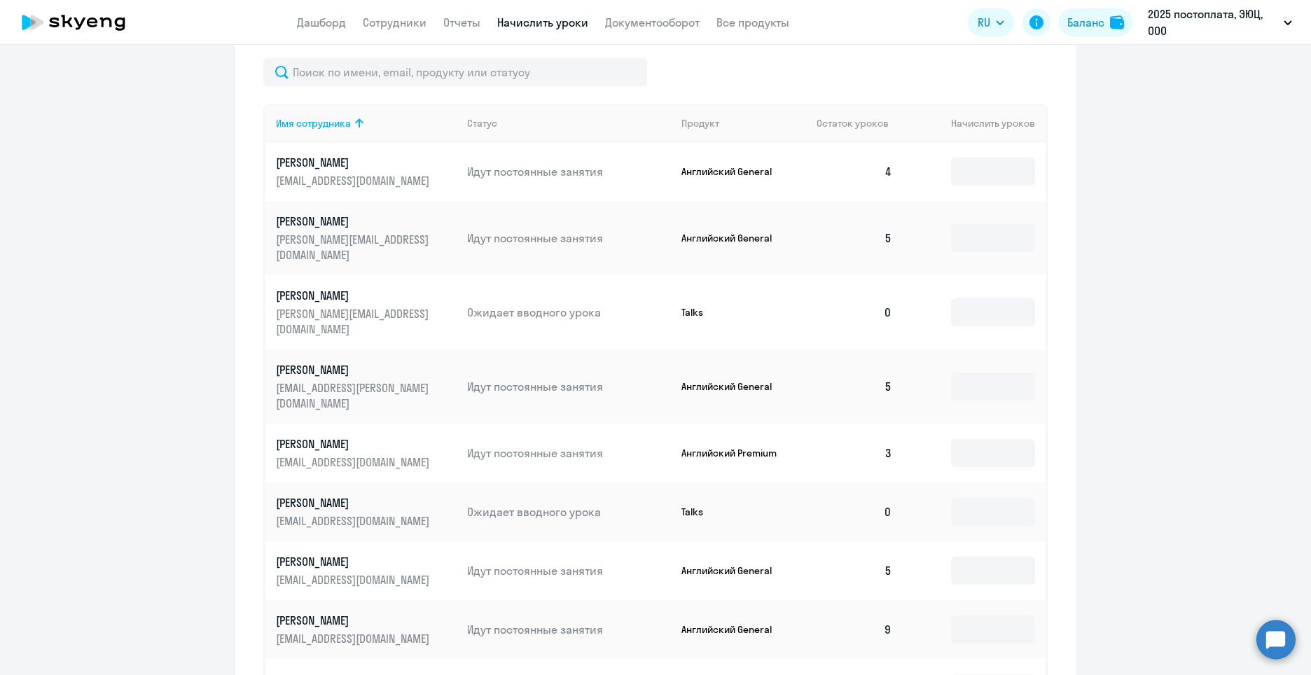
scroll to position [583, 0]
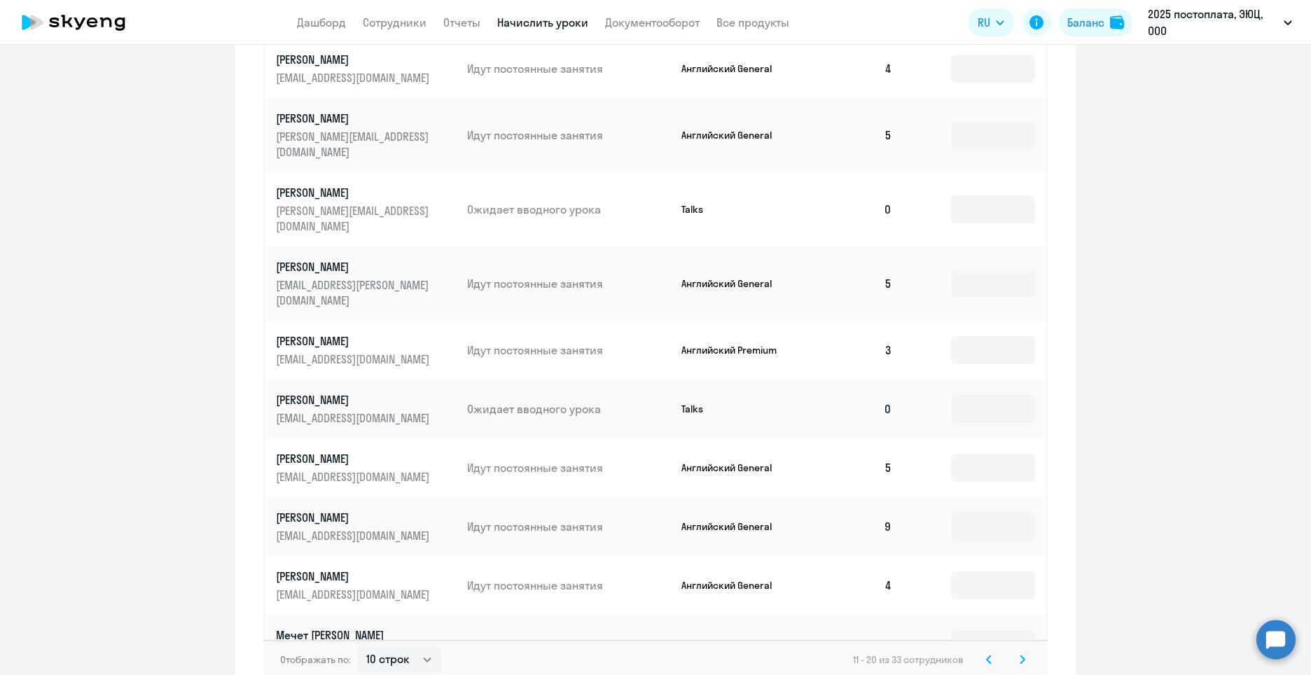
click at [980, 653] on svg-icon at bounding box center [988, 659] width 17 height 17
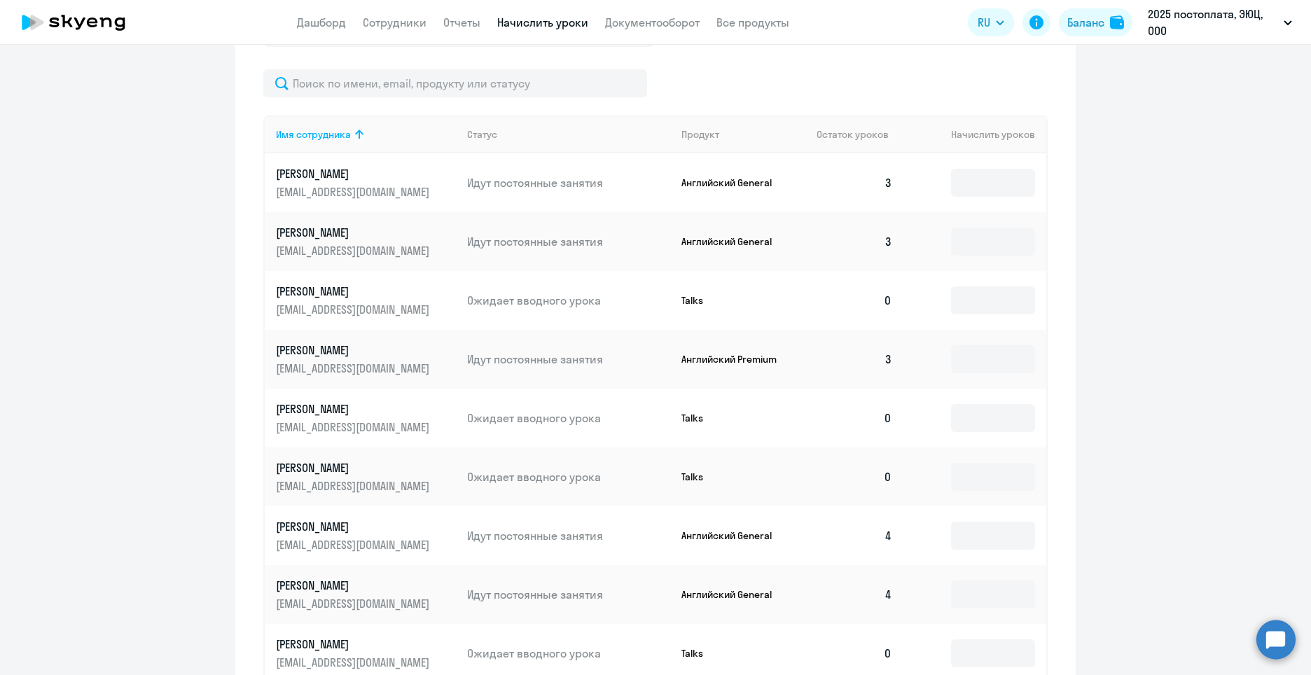
scroll to position [443, 0]
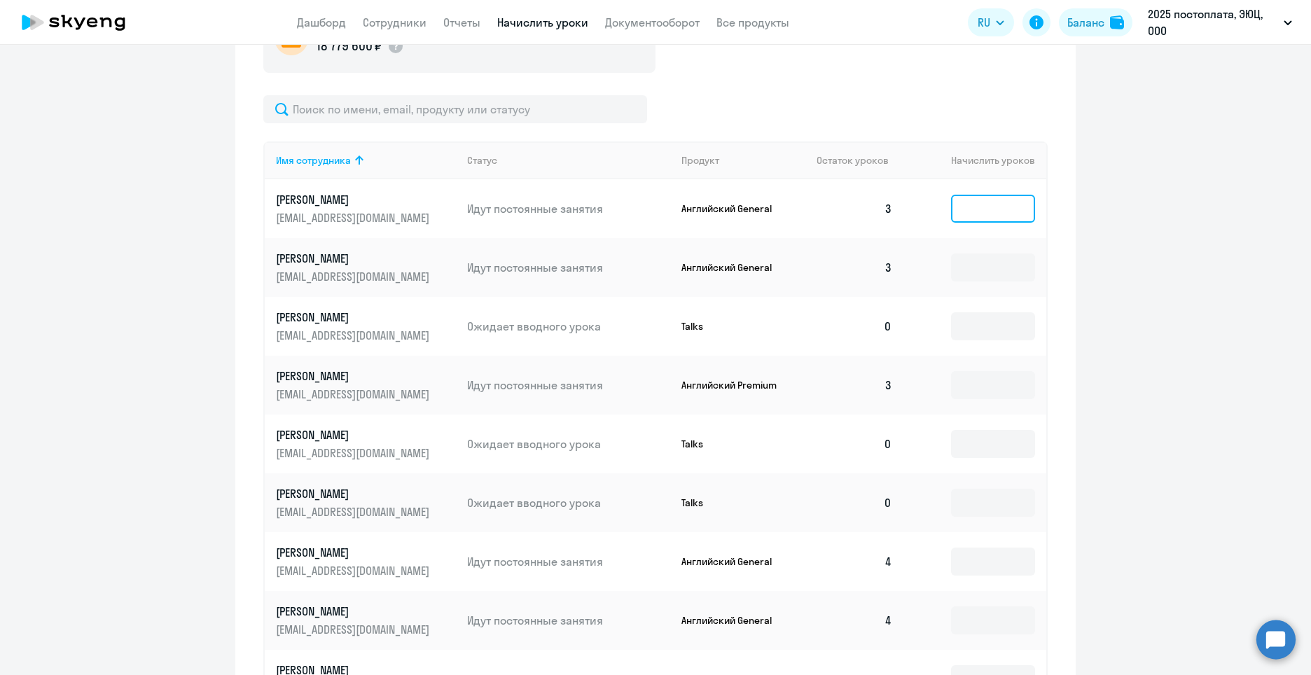
click at [982, 211] on input at bounding box center [993, 209] width 84 height 28
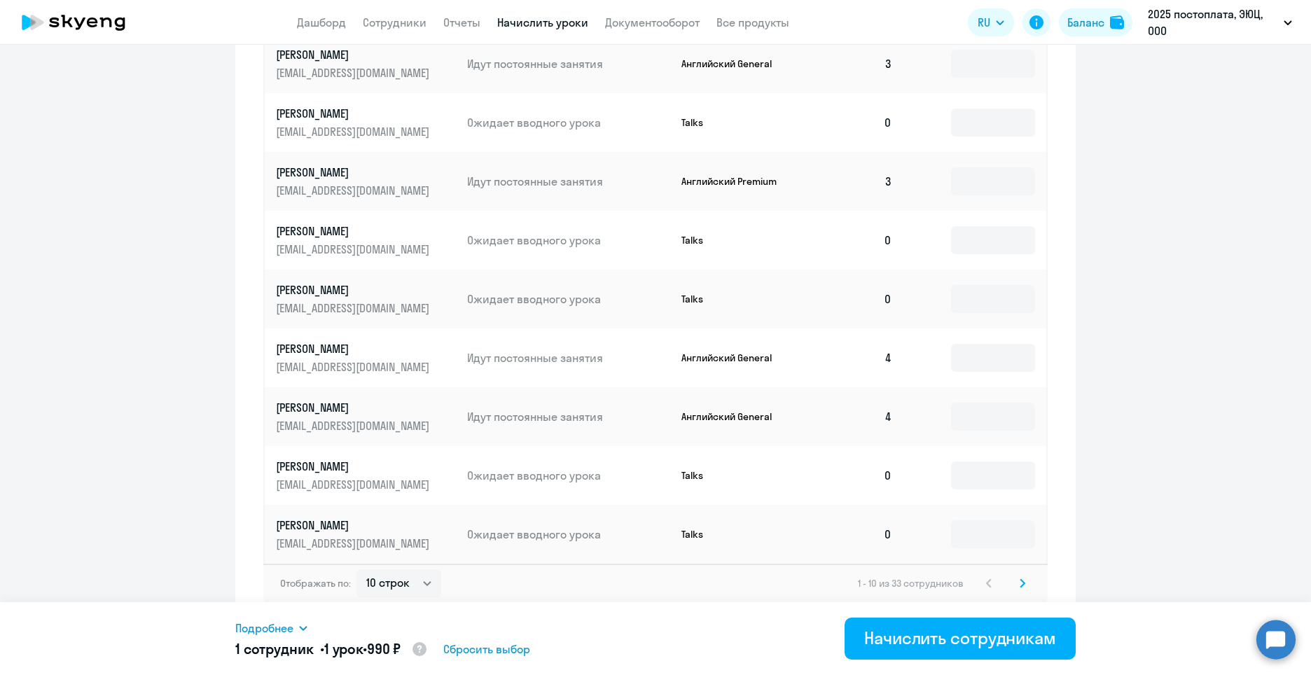
scroll to position [653, 0]
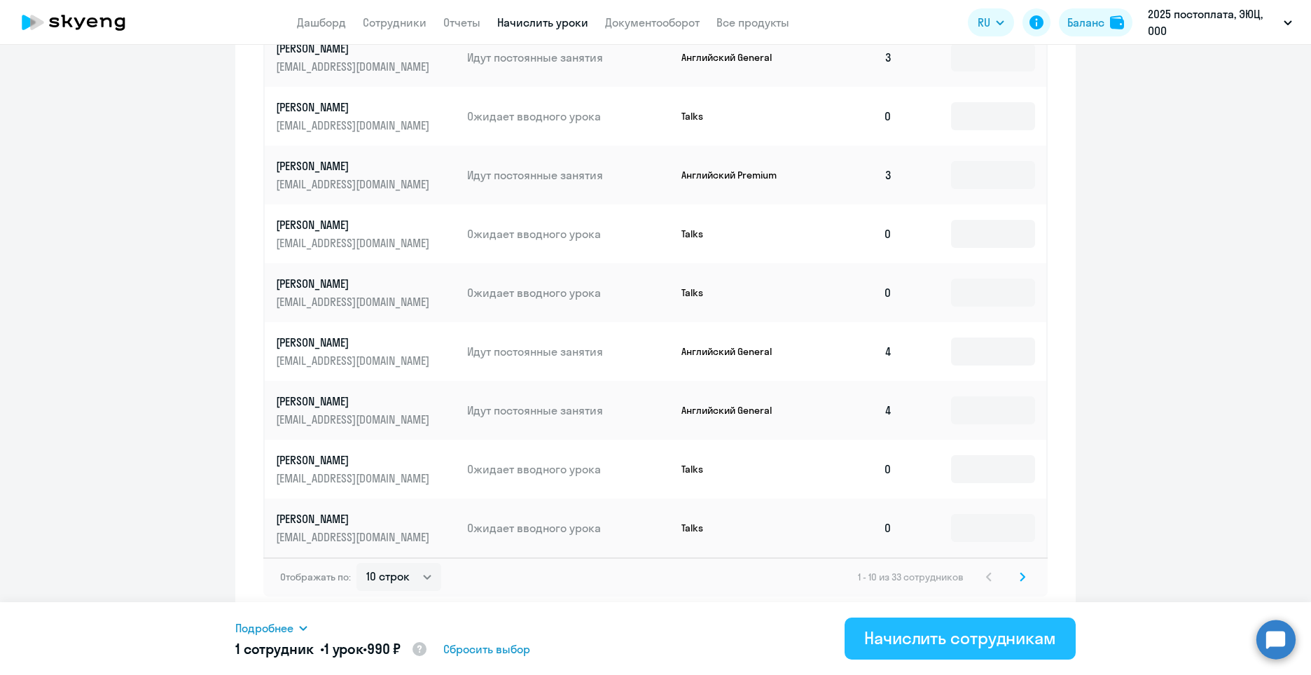
type input "1"
click at [984, 657] on button "Начислить сотрудникам" at bounding box center [959, 639] width 231 height 42
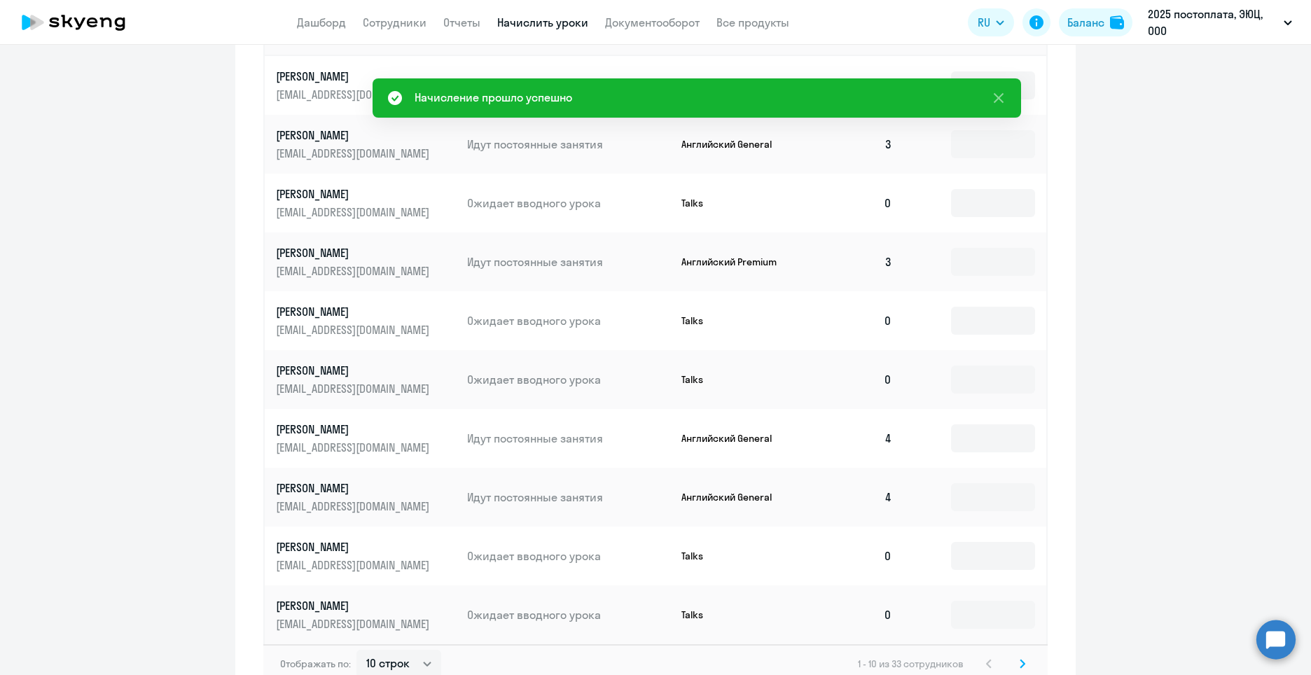
scroll to position [443, 0]
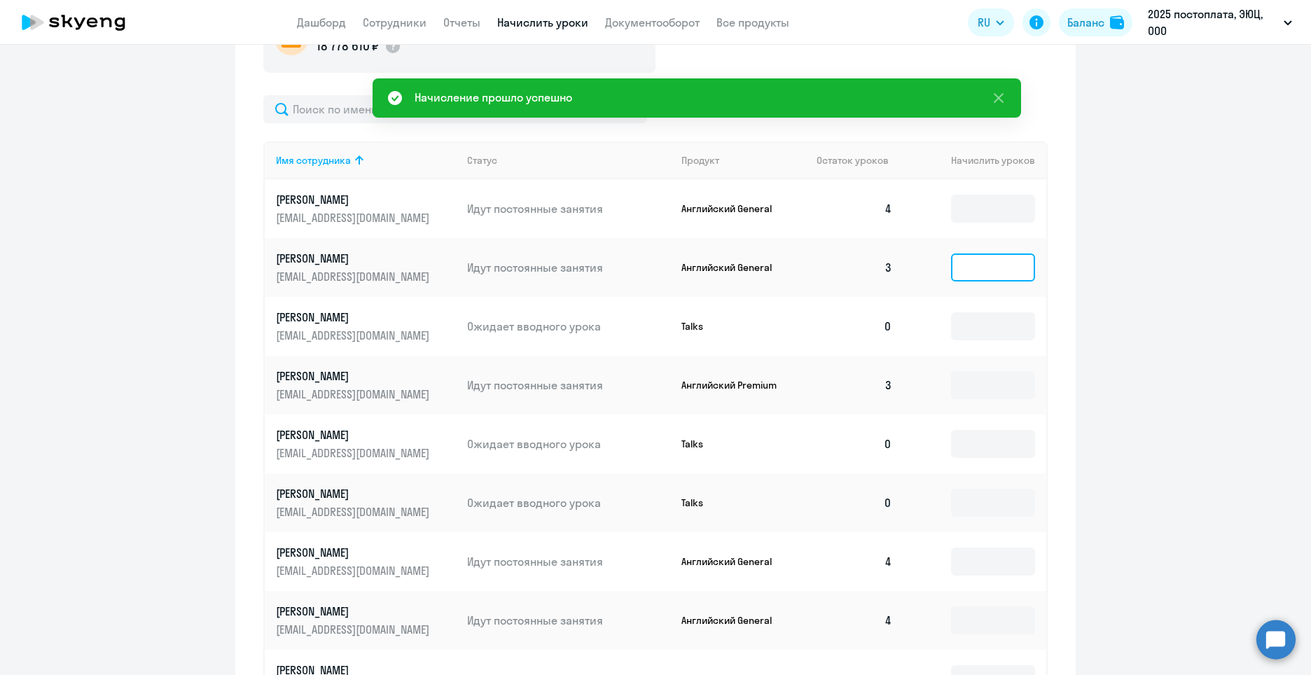
click at [994, 267] on input at bounding box center [993, 267] width 84 height 28
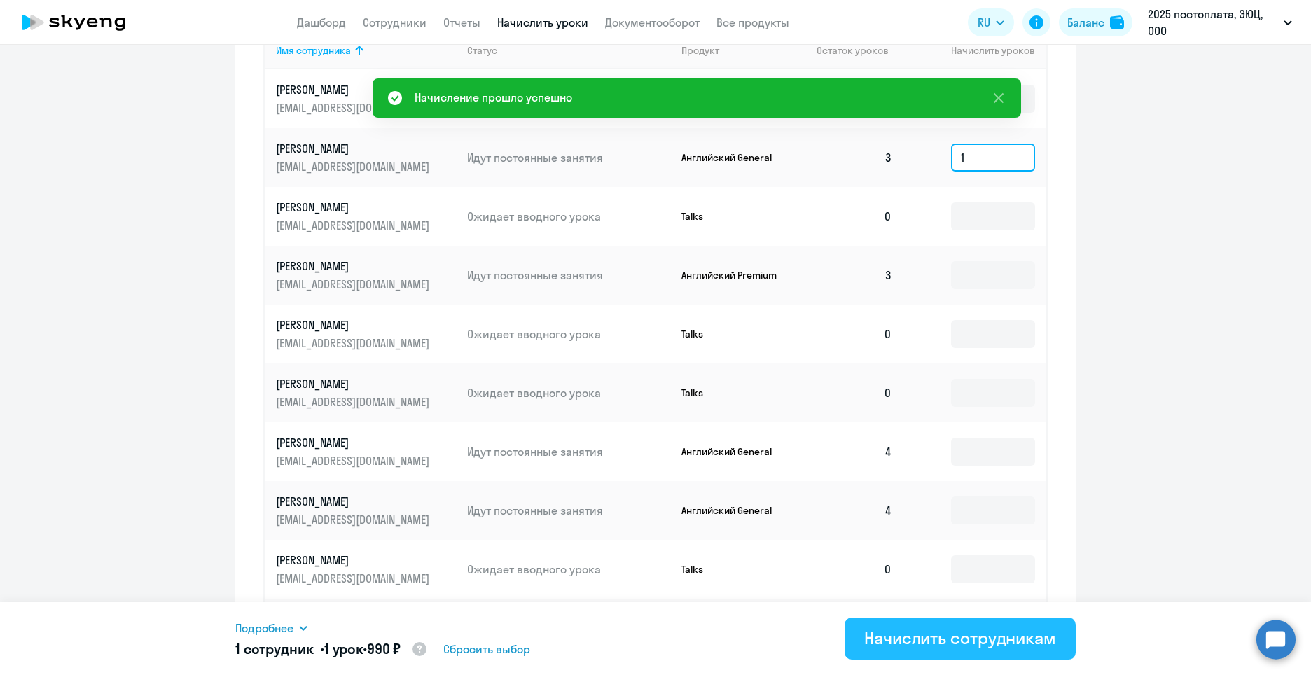
scroll to position [653, 0]
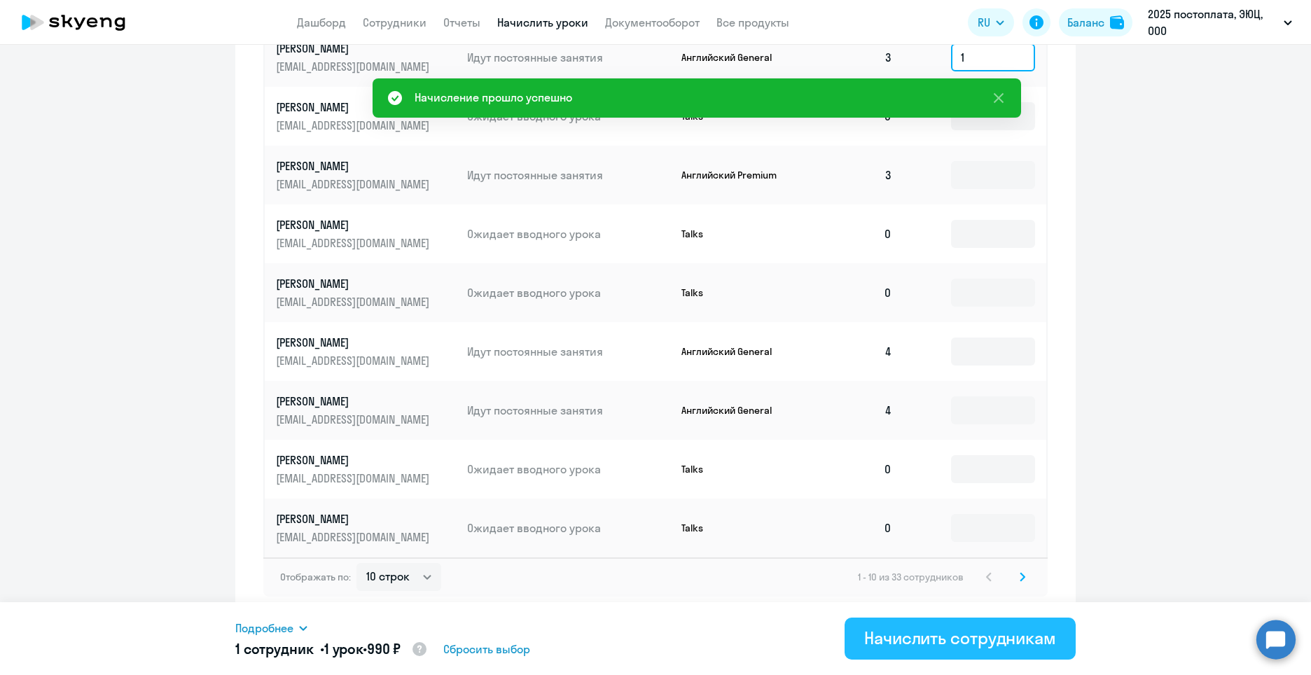
type input "1"
drag, startPoint x: 981, startPoint y: 634, endPoint x: 992, endPoint y: 615, distance: 21.4
click at [982, 636] on div "Начислить сотрудникам" at bounding box center [960, 638] width 192 height 22
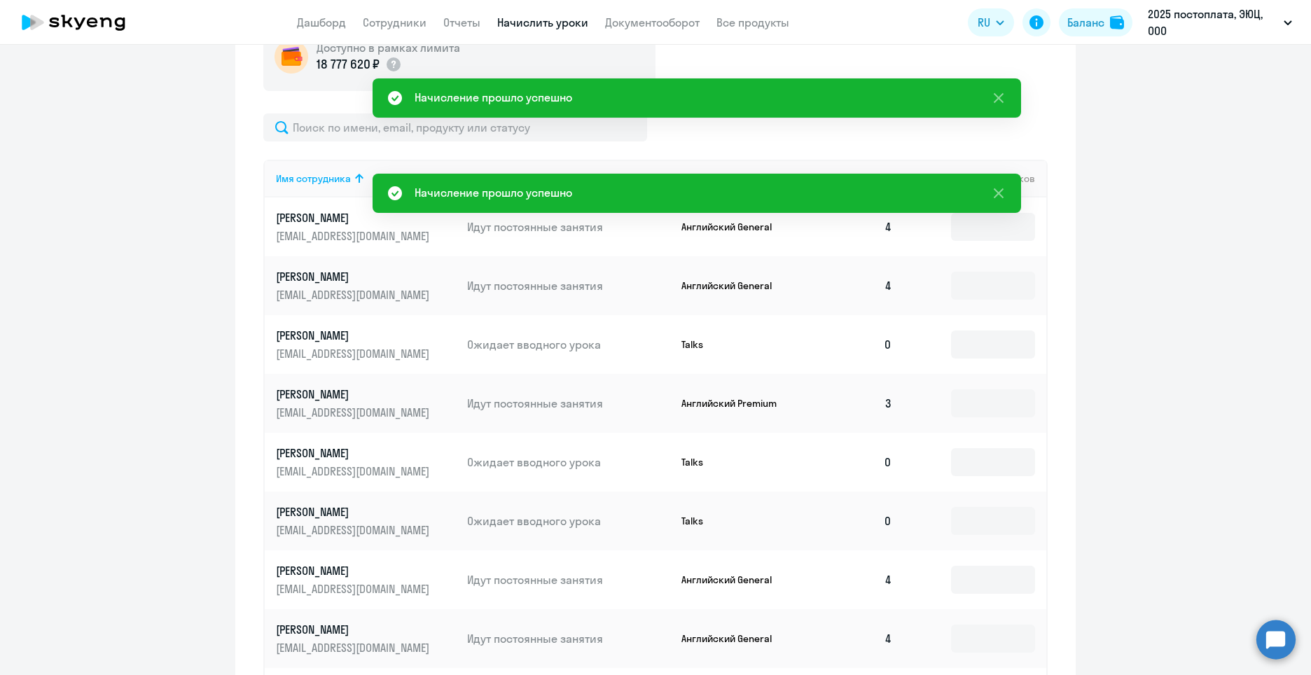
scroll to position [372, 0]
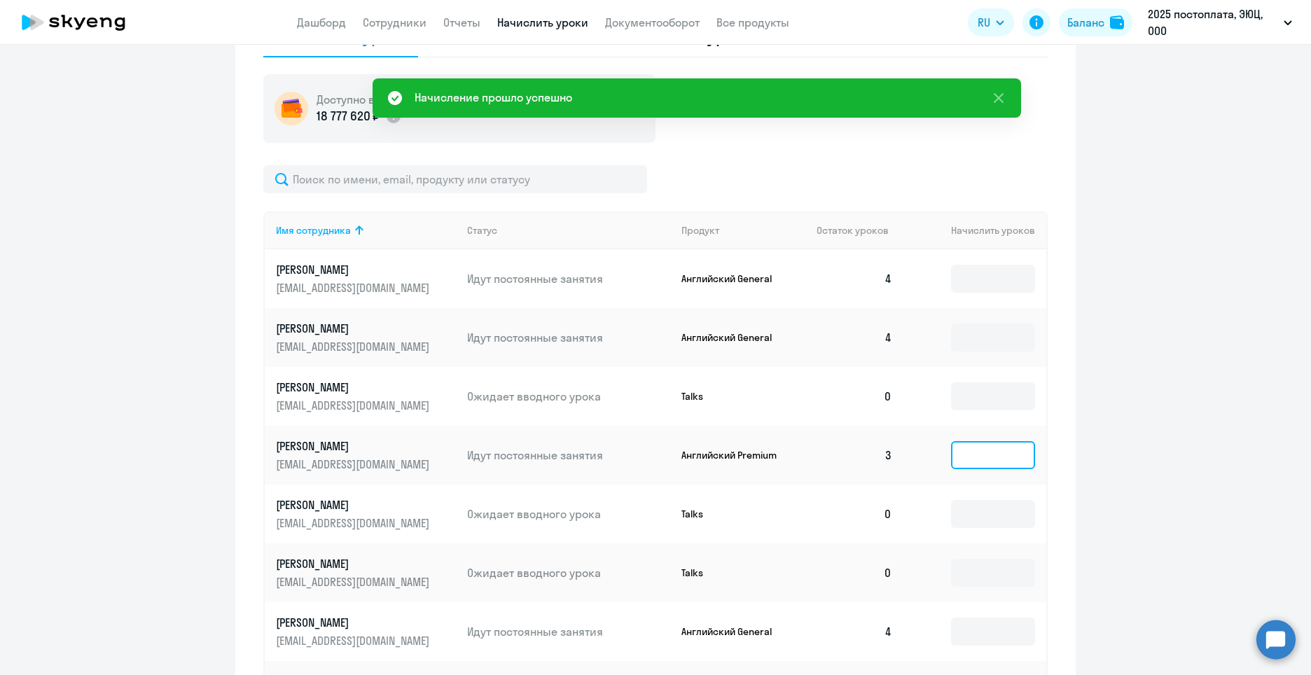
click at [980, 450] on input at bounding box center [993, 455] width 84 height 28
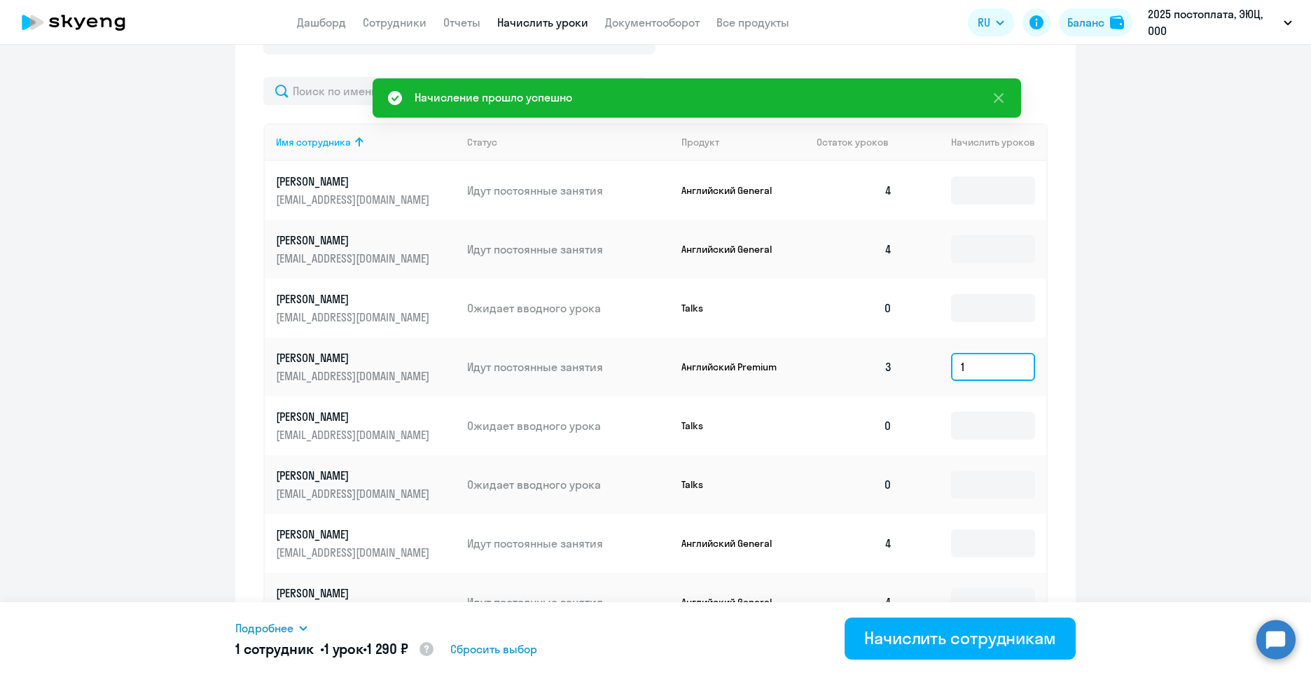
scroll to position [653, 0]
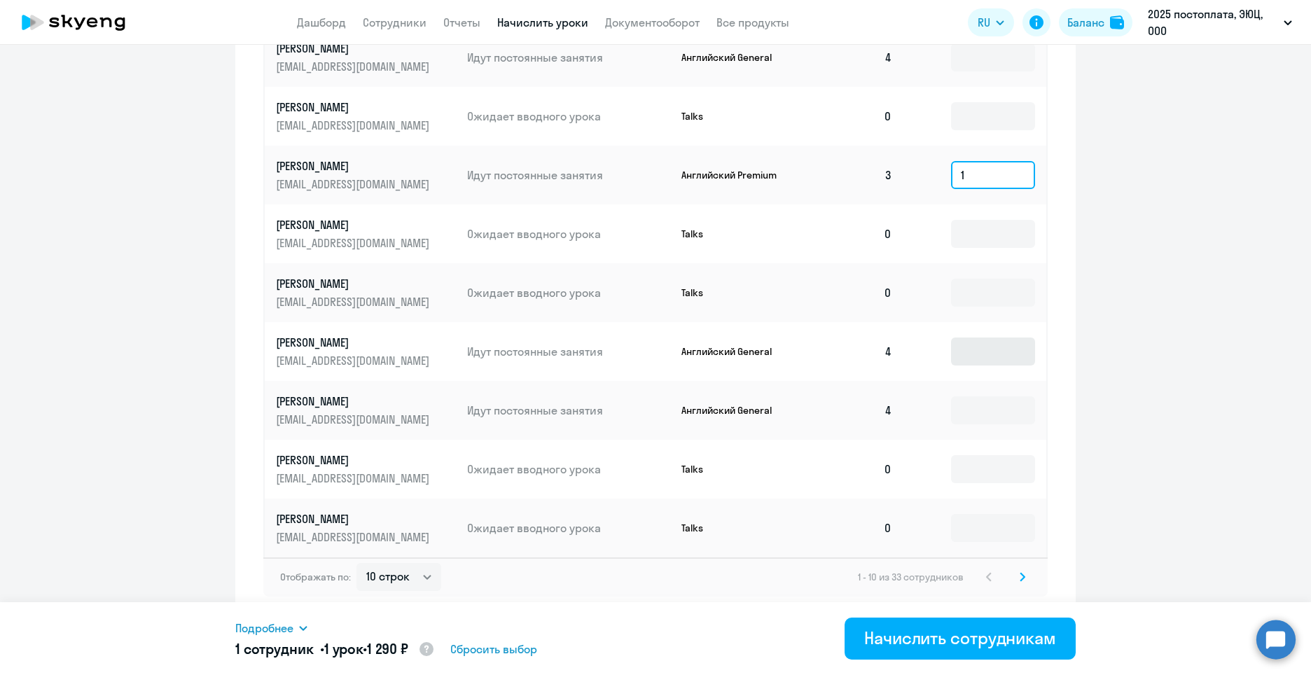
type input "1"
click at [994, 361] on input at bounding box center [993, 351] width 84 height 28
type input "1"
drag, startPoint x: 989, startPoint y: 173, endPoint x: 903, endPoint y: 176, distance: 86.2
click at [903, 176] on td "1" at bounding box center [974, 175] width 143 height 59
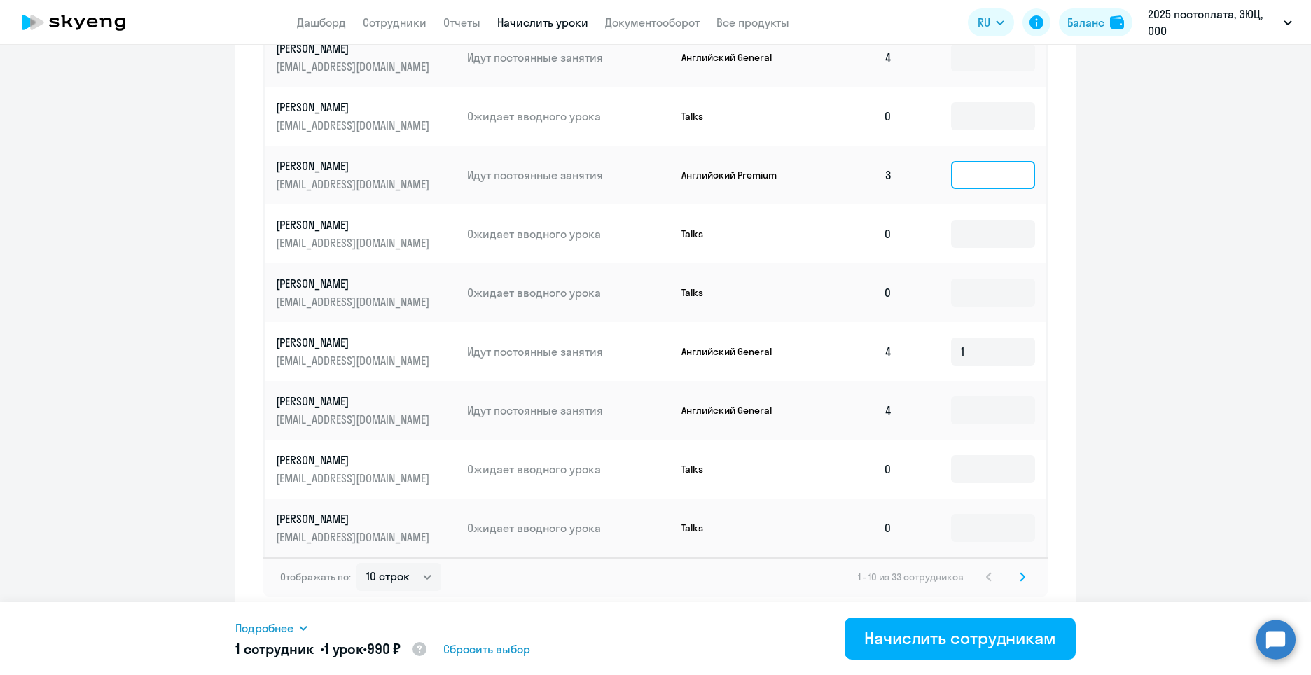
click at [989, 183] on input at bounding box center [993, 175] width 84 height 28
type input "1"
drag, startPoint x: 992, startPoint y: 366, endPoint x: 895, endPoint y: 375, distance: 97.7
click at [895, 375] on tr "[PERSON_NAME] [PERSON_NAME][EMAIL_ADDRESS][DOMAIN_NAME] [PERSON_NAME] постоянны…" at bounding box center [655, 351] width 781 height 59
click at [1081, 430] on ng-component "Автоначисления Новый шаблон Пока ничего не создано Создайте шаблон автоначислен…" at bounding box center [655, 16] width 1311 height 1206
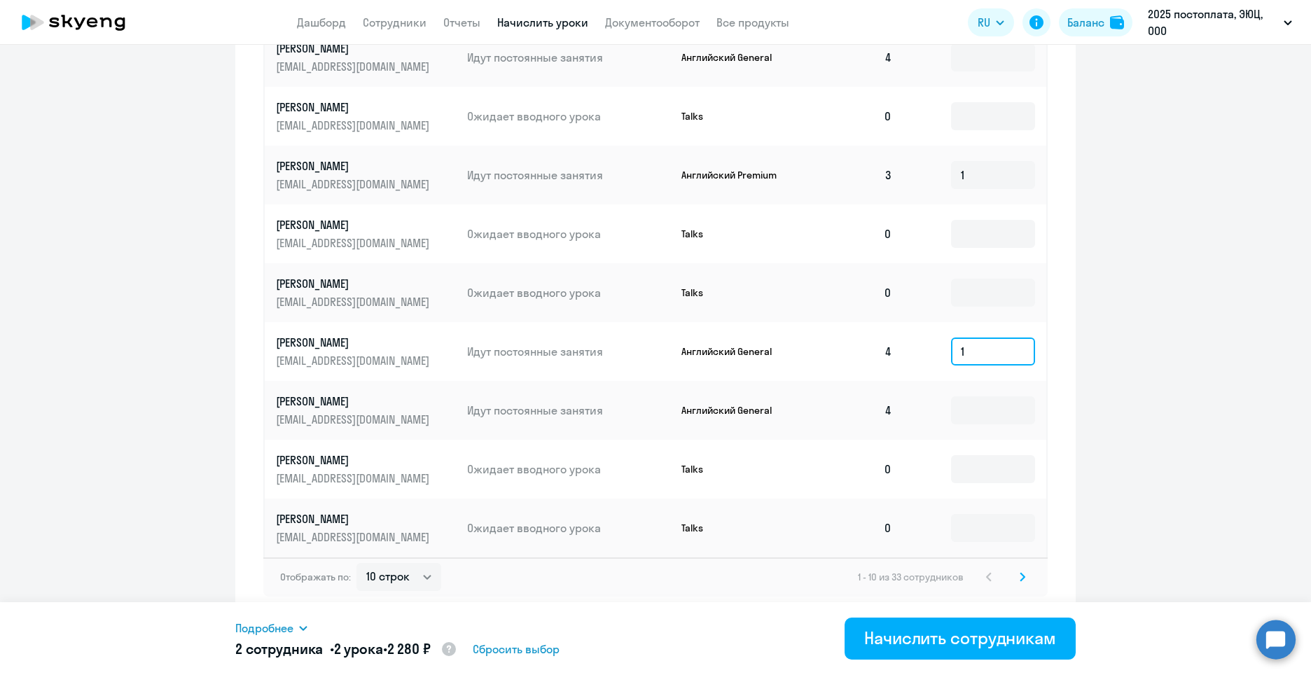
drag, startPoint x: 1006, startPoint y: 364, endPoint x: 1001, endPoint y: 351, distance: 14.2
click at [1003, 354] on input "1" at bounding box center [993, 351] width 84 height 28
click at [1136, 256] on ng-component "Автоначисления Новый шаблон Пока ничего не создано Создайте шаблон автоначислен…" at bounding box center [655, 16] width 1311 height 1206
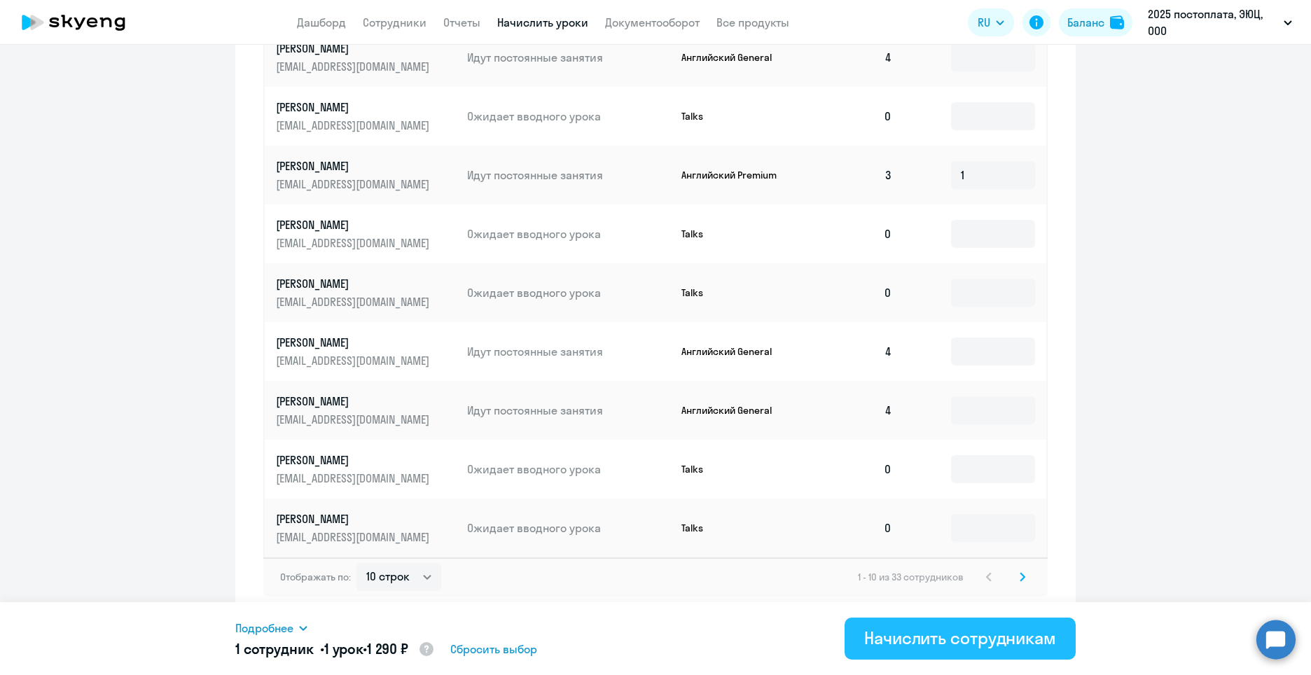
click at [1036, 629] on div "Начислить сотрудникам" at bounding box center [960, 638] width 192 height 22
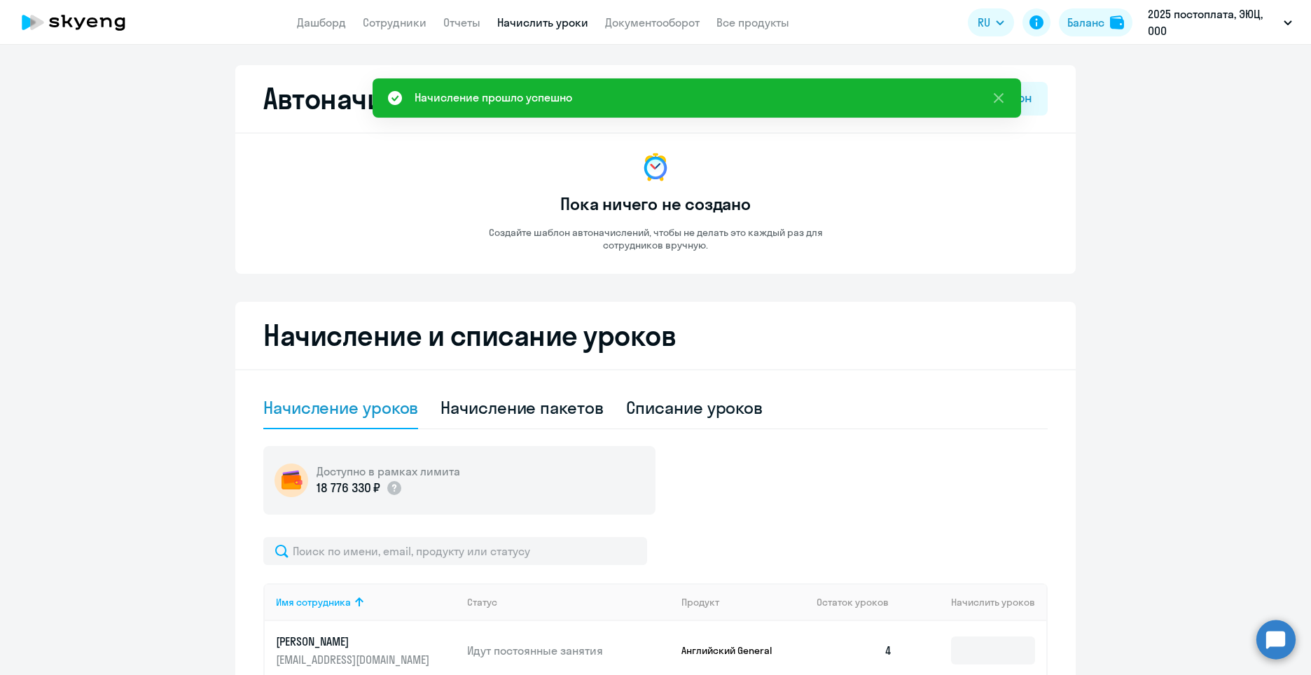
scroll to position [0, 0]
click at [316, 30] on app-menu-item-link "Дашборд" at bounding box center [321, 23] width 49 height 18
